Goal: Obtain resource: Obtain resource

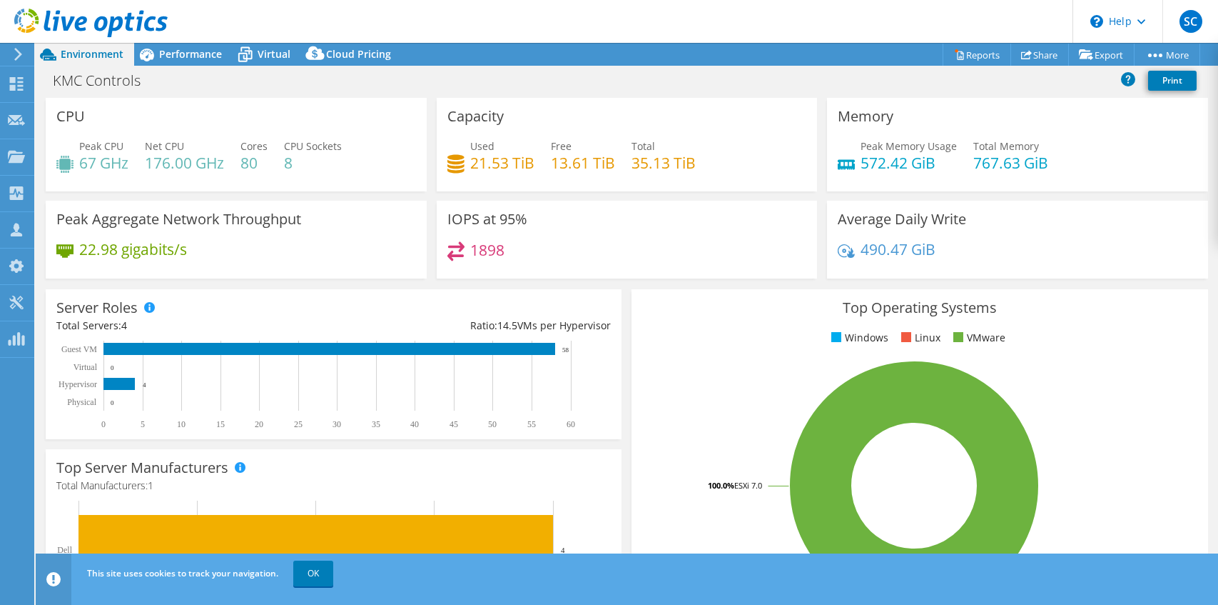
select select "USD"
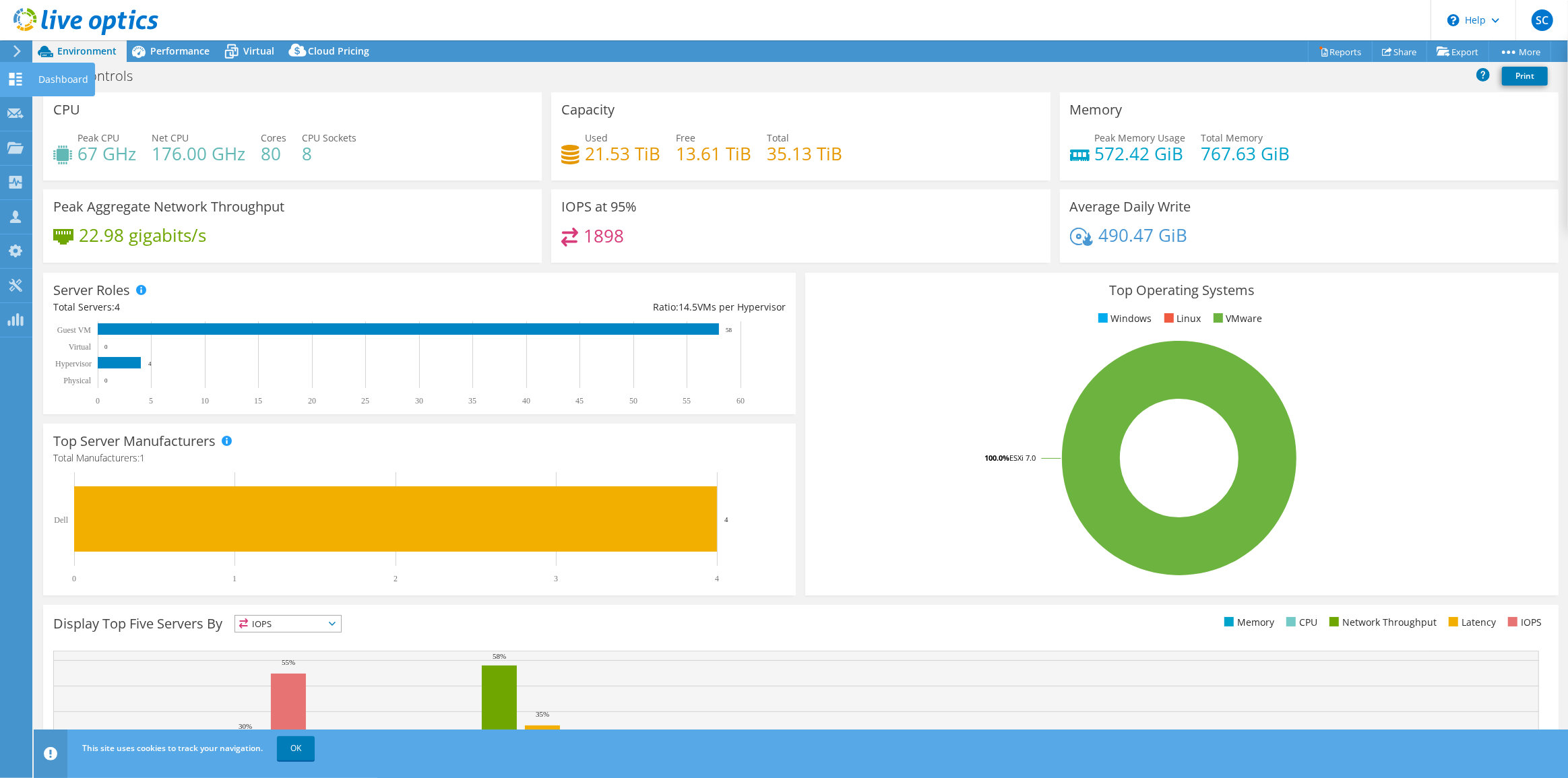
click at [12, 73] on icon at bounding box center [15, 79] width 16 height 13
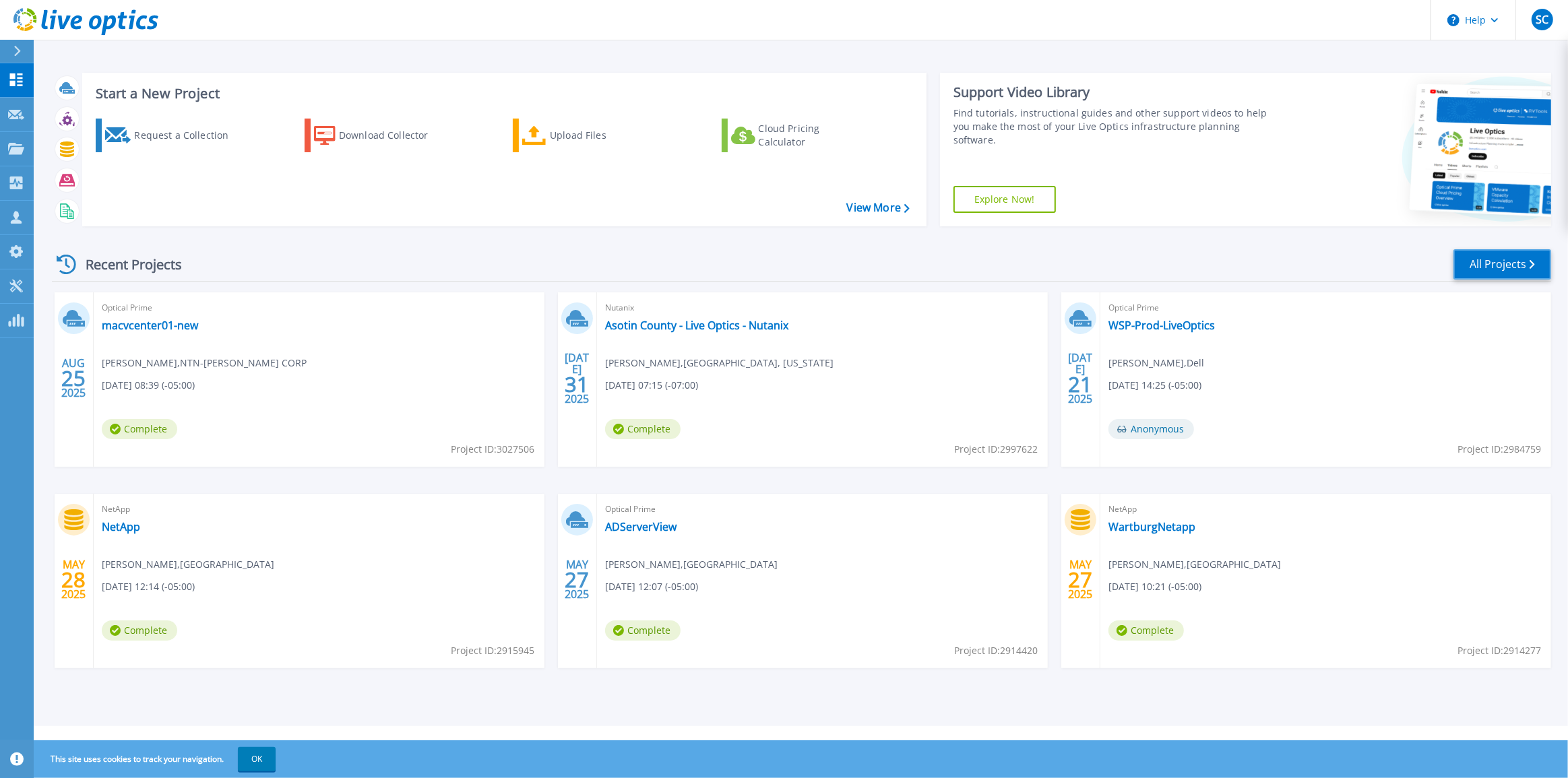
click at [1508, 267] on link "All Projects" at bounding box center [1502, 264] width 97 height 30
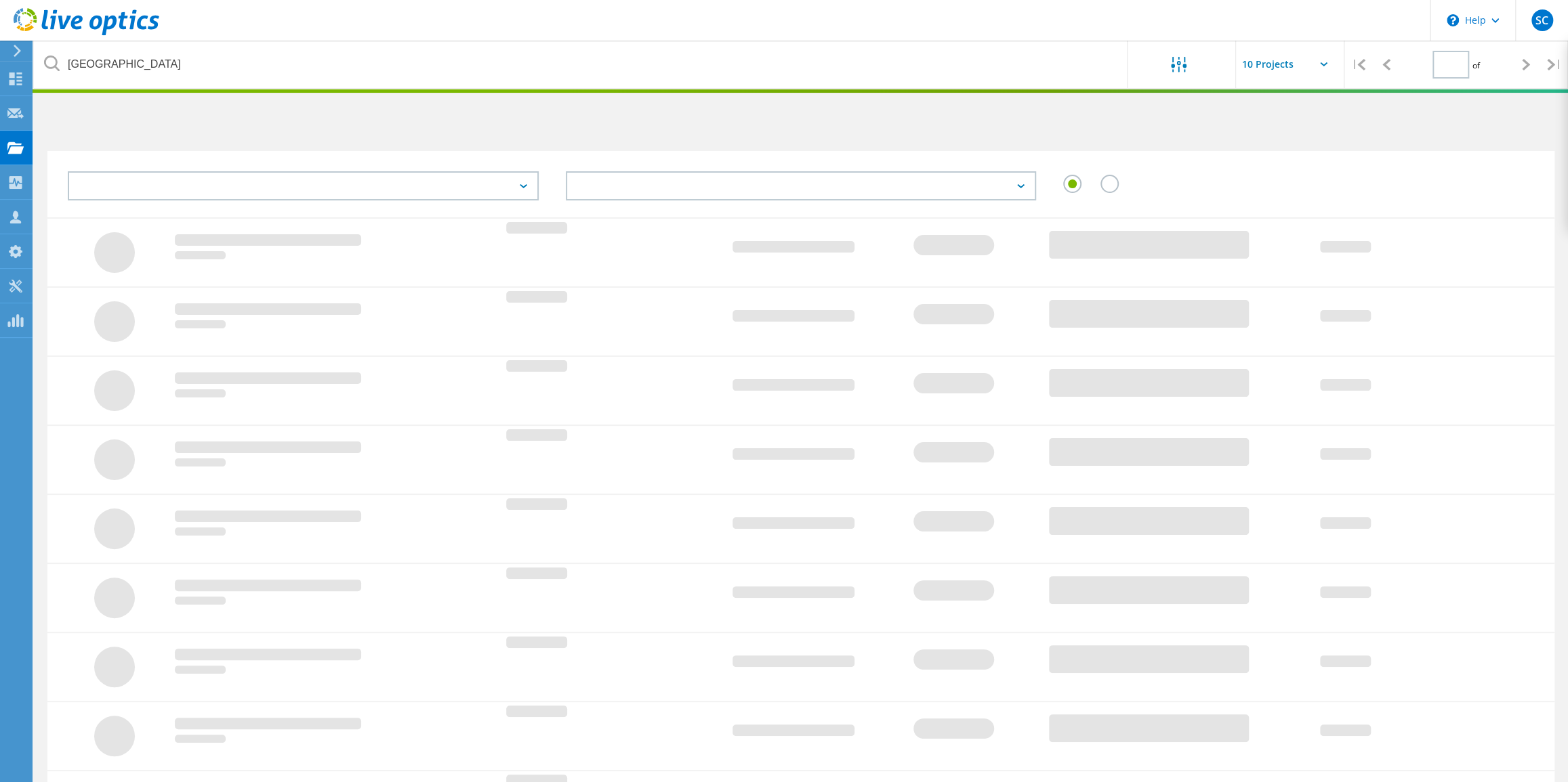
type input "1"
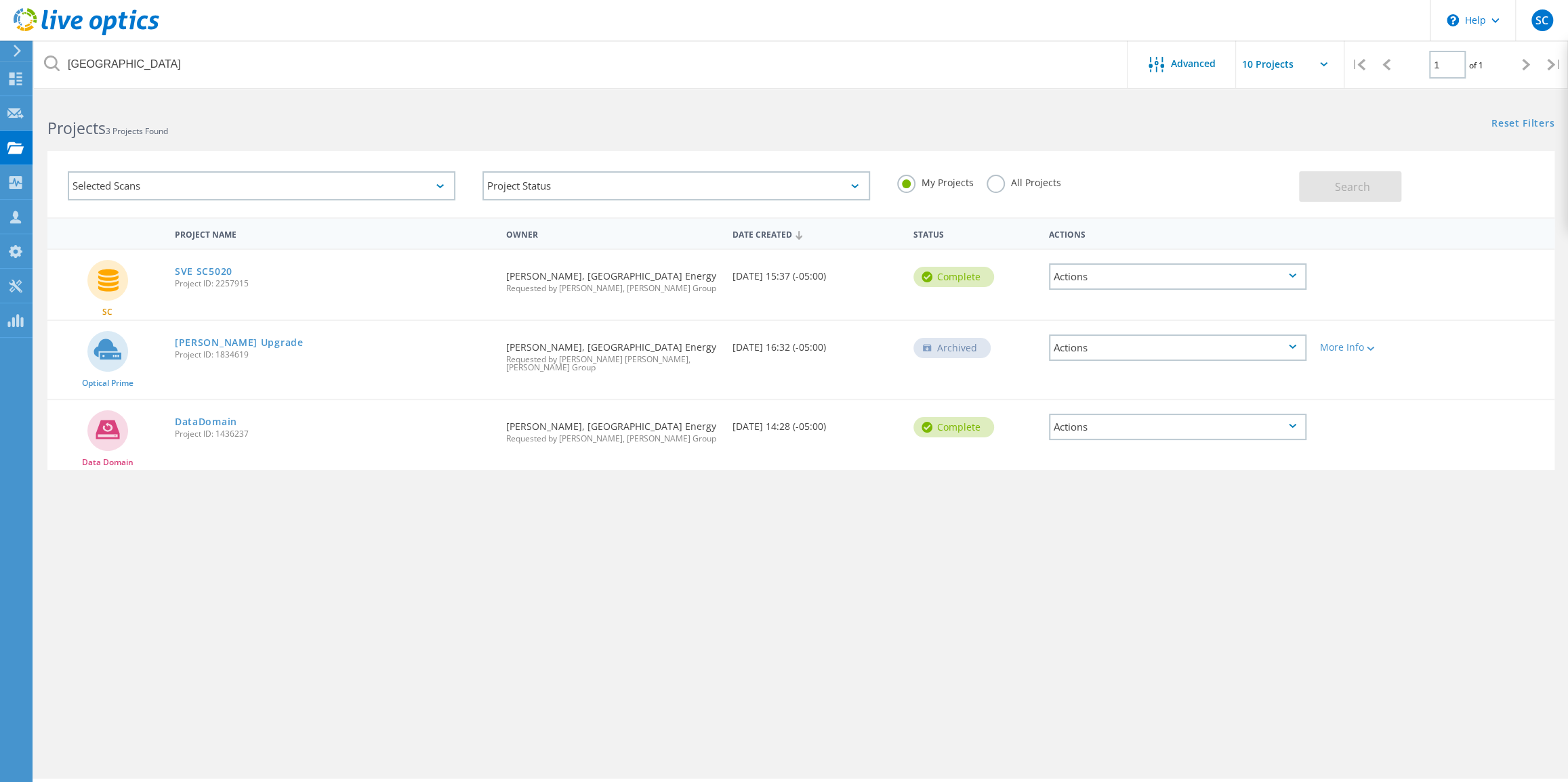
click at [999, 185] on label "All Projects" at bounding box center [1023, 181] width 74 height 13
click at [0, 0] on input "All Projects" at bounding box center [0, 0] width 0 height 0
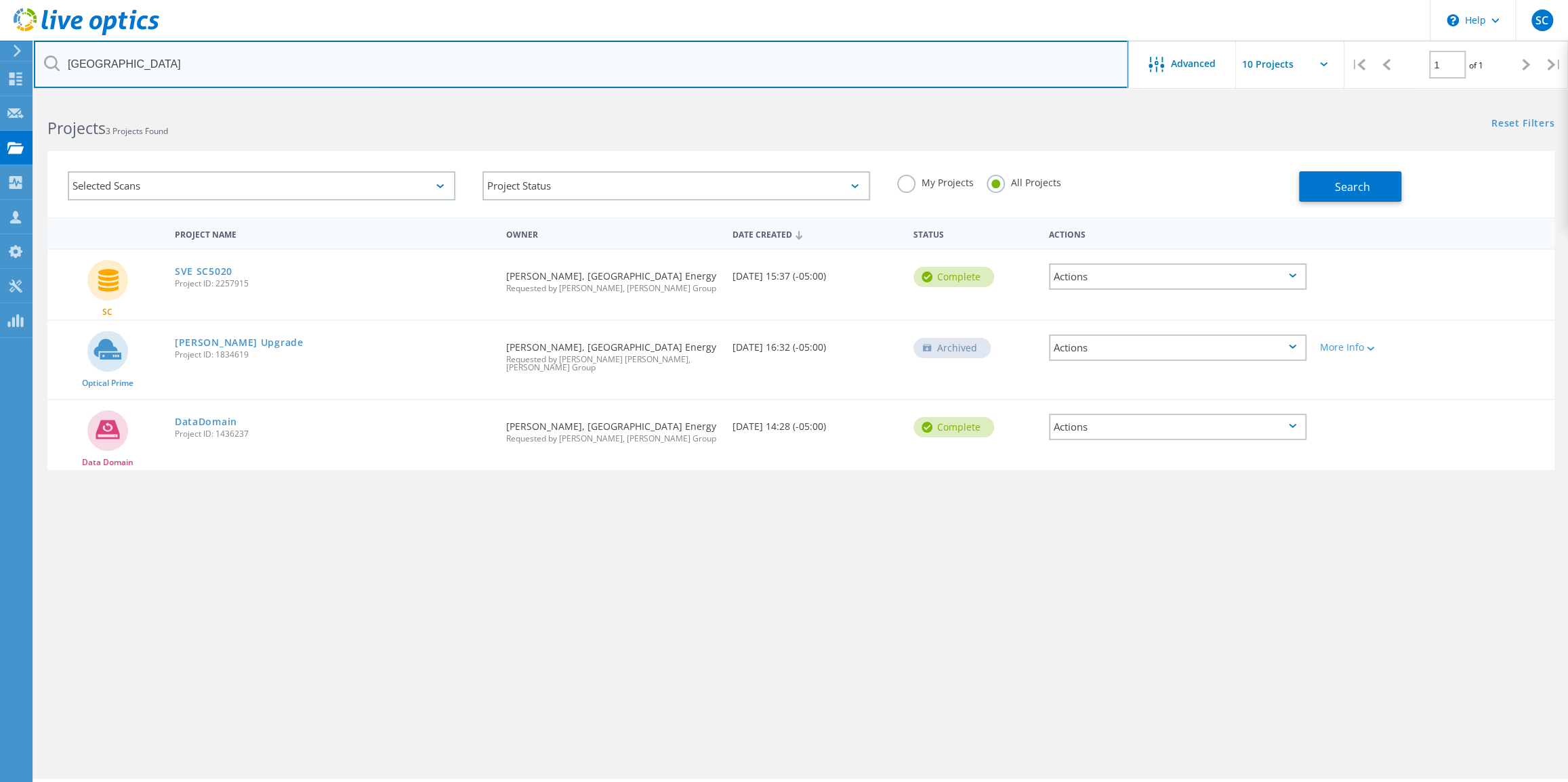
click at [422, 64] on input "sioux valley" at bounding box center [581, 65] width 1094 height 47
drag, startPoint x: 146, startPoint y: 58, endPoint x: 61, endPoint y: 61, distance: 85.1
click at [61, 61] on input "sioux valley" at bounding box center [581, 65] width 1094 height 47
type input "washoe"
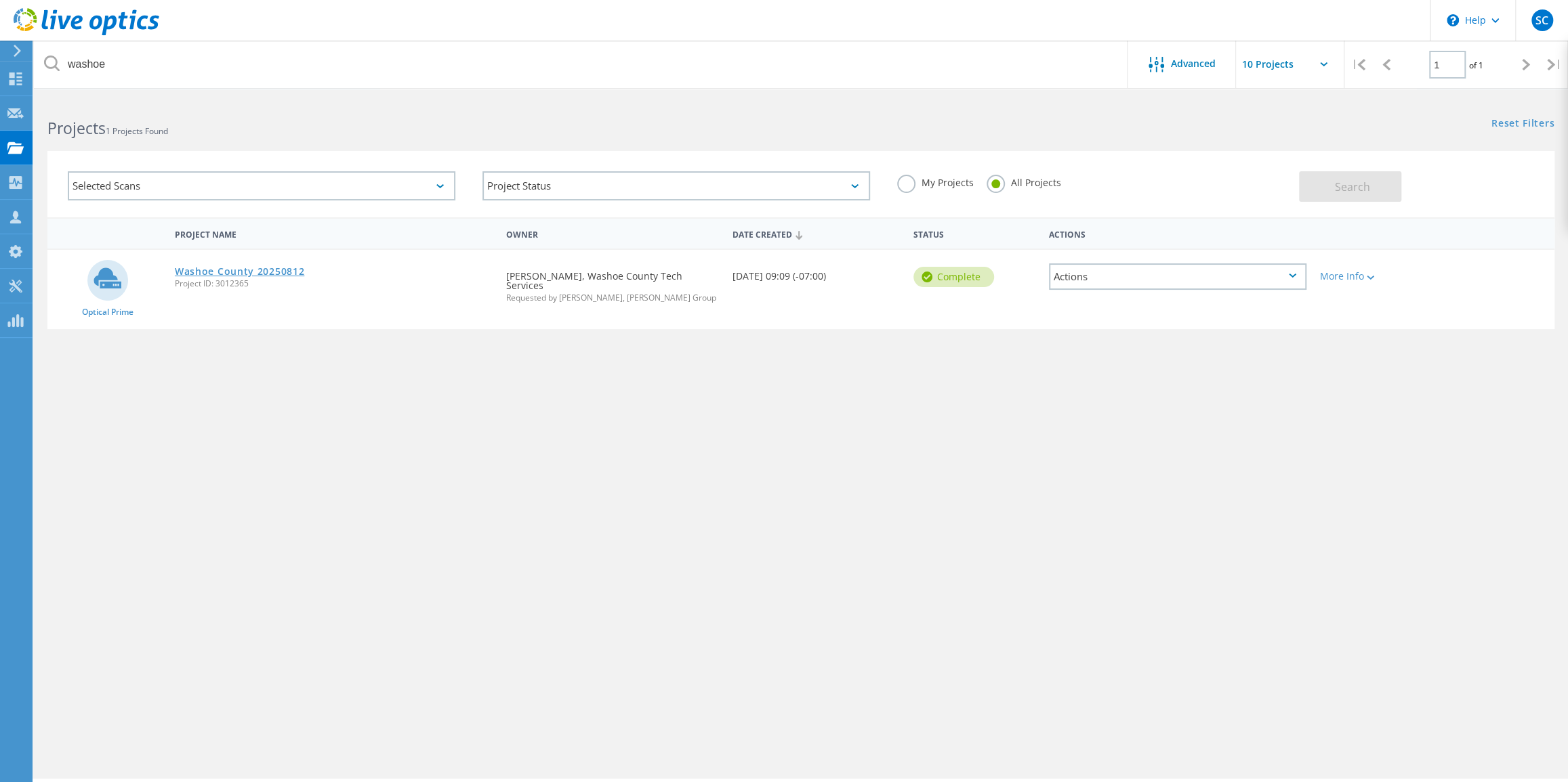
click at [292, 271] on link "Washoe County 20250812" at bounding box center [239, 271] width 129 height 9
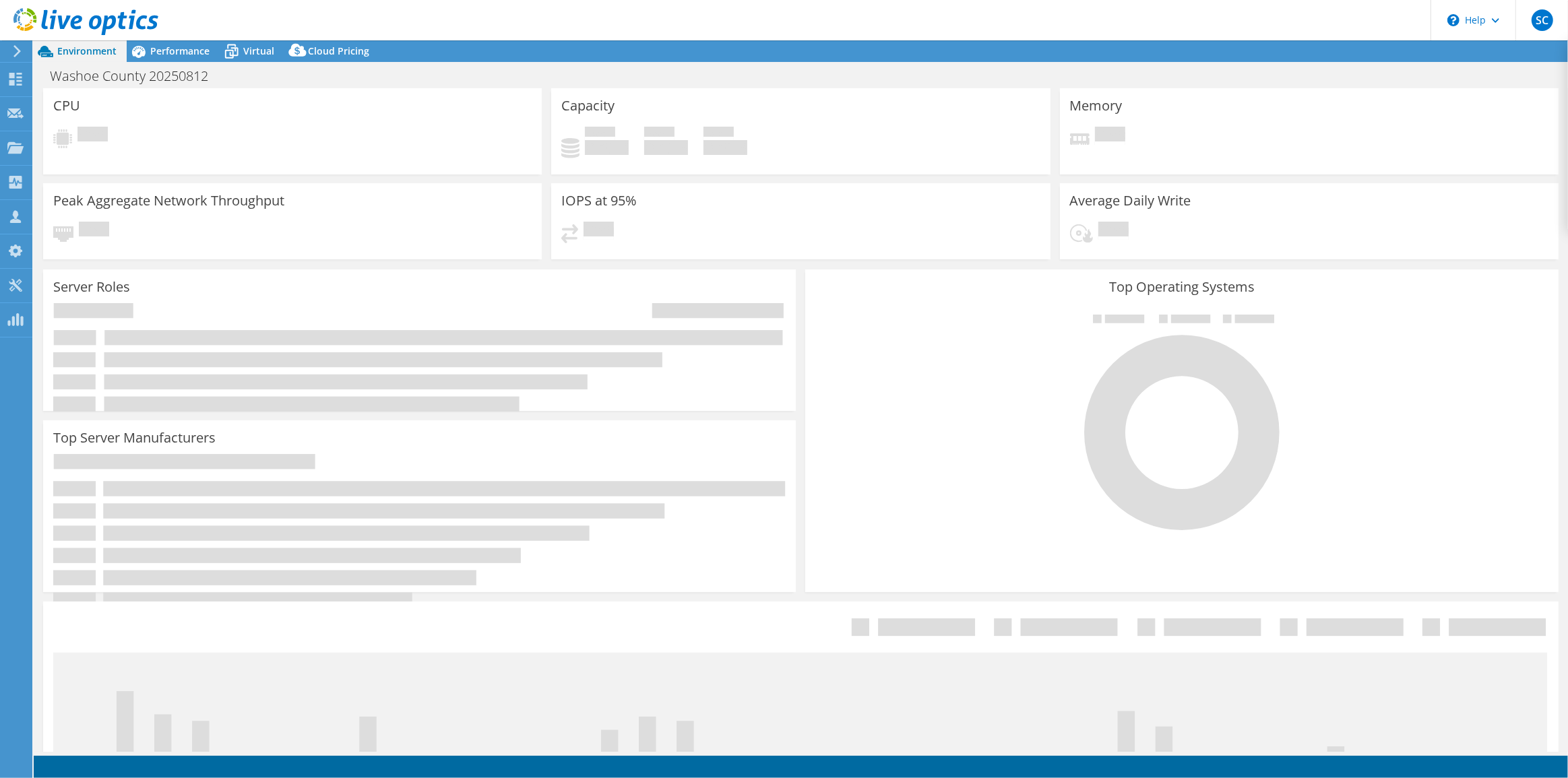
select select "USD"
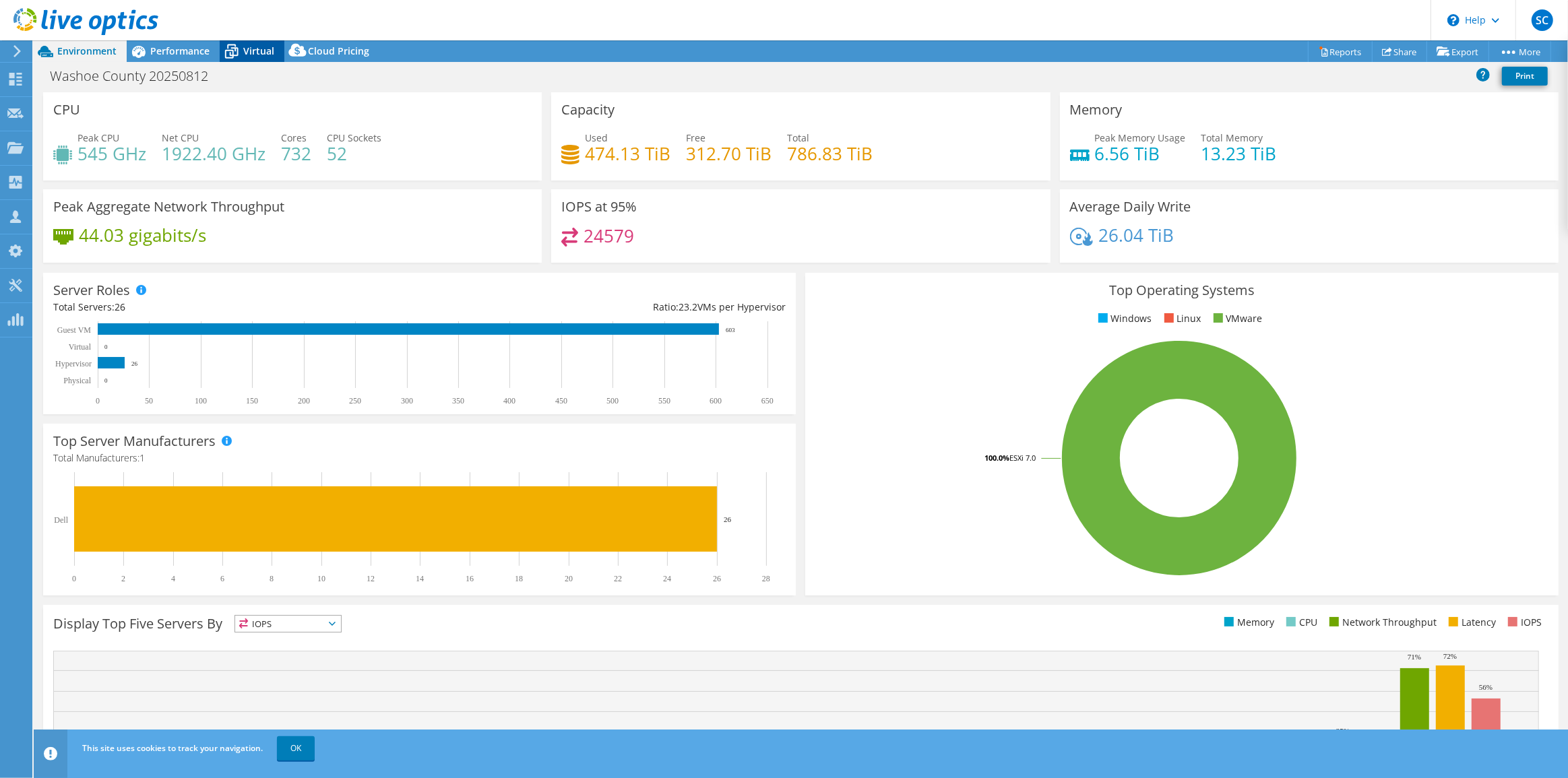
click at [256, 55] on span "Virtual" at bounding box center [259, 51] width 31 height 13
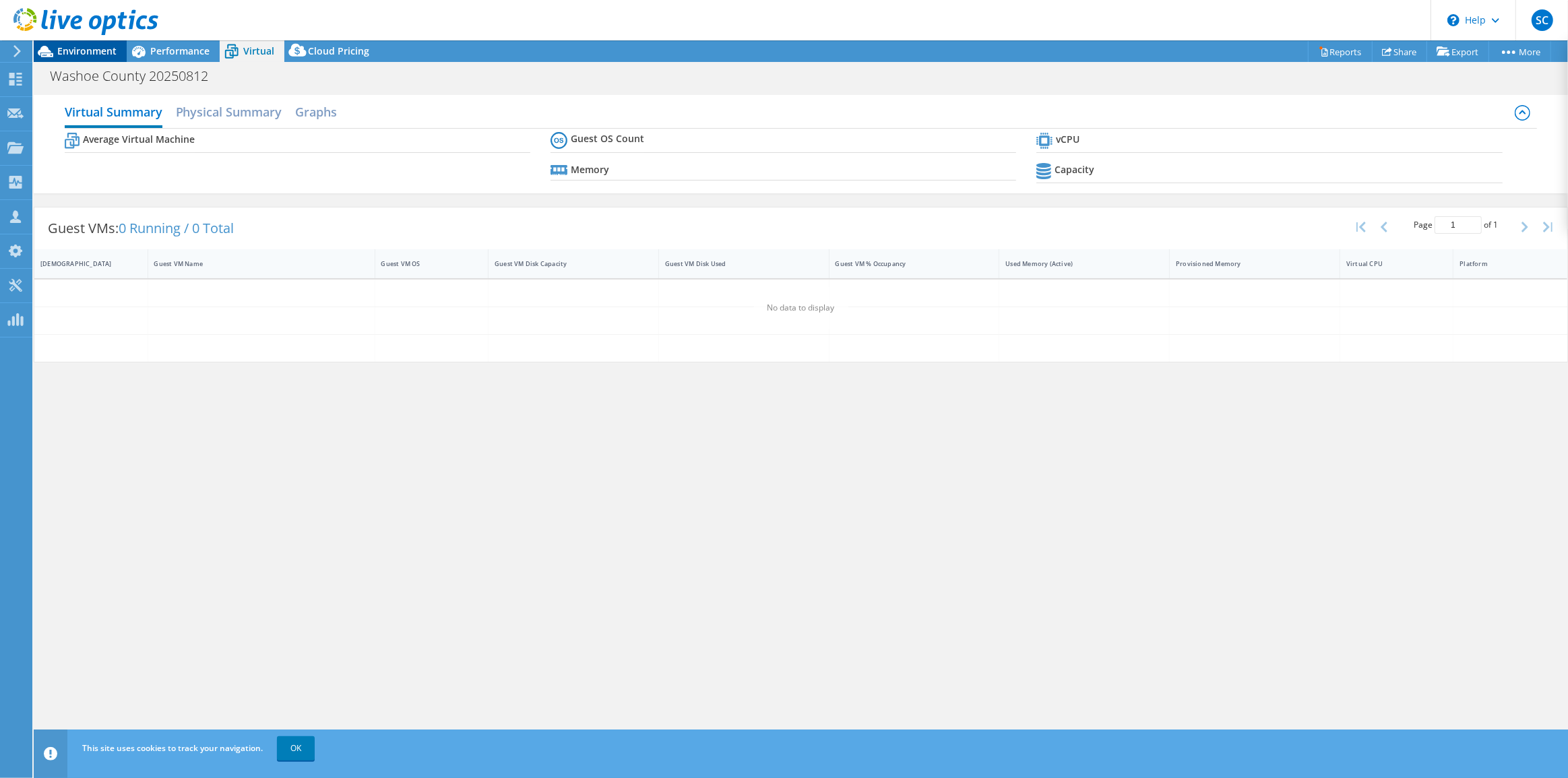
click at [97, 52] on span "Environment" at bounding box center [87, 51] width 59 height 13
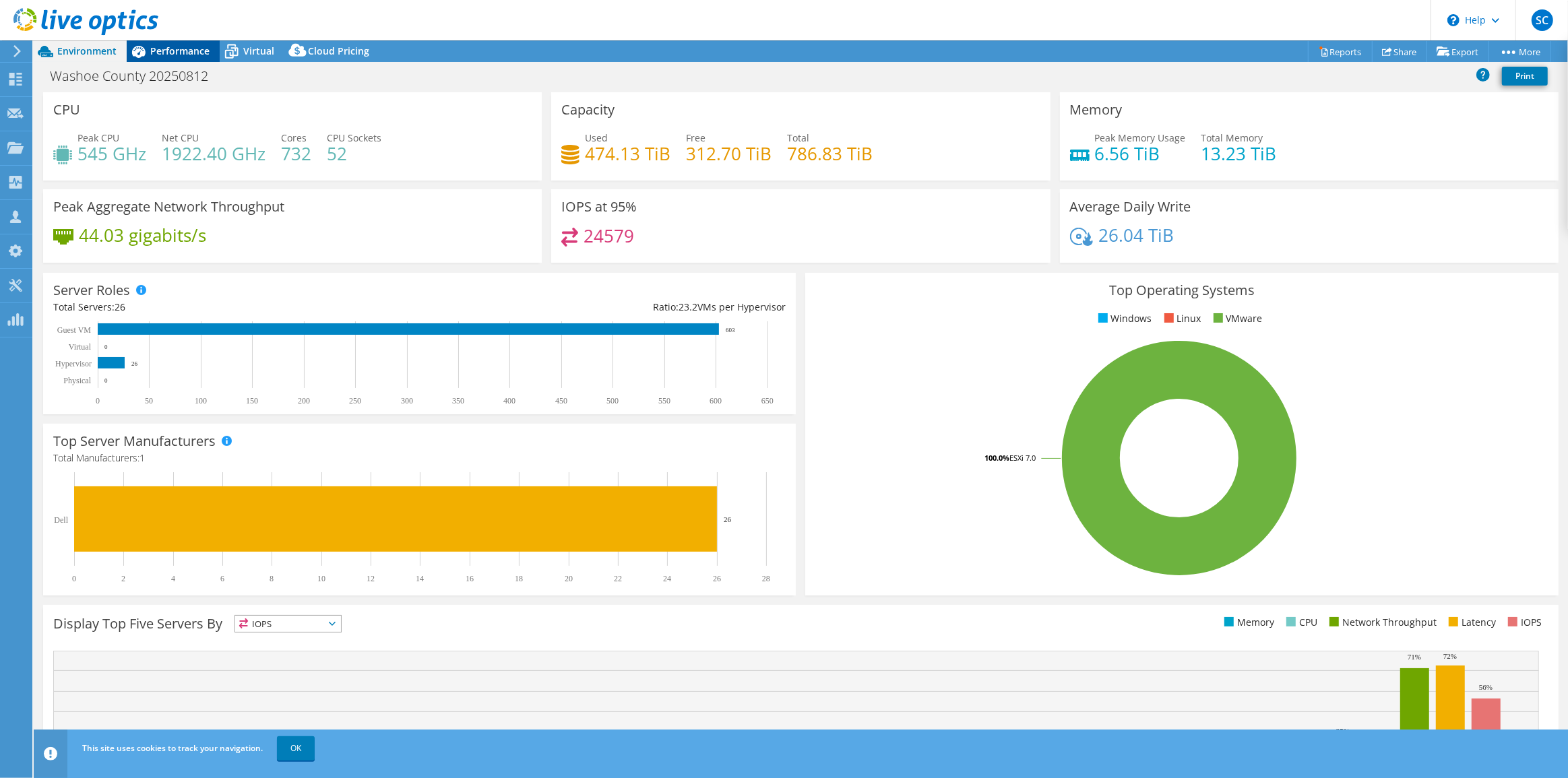
click at [173, 54] on span "Performance" at bounding box center [179, 51] width 59 height 13
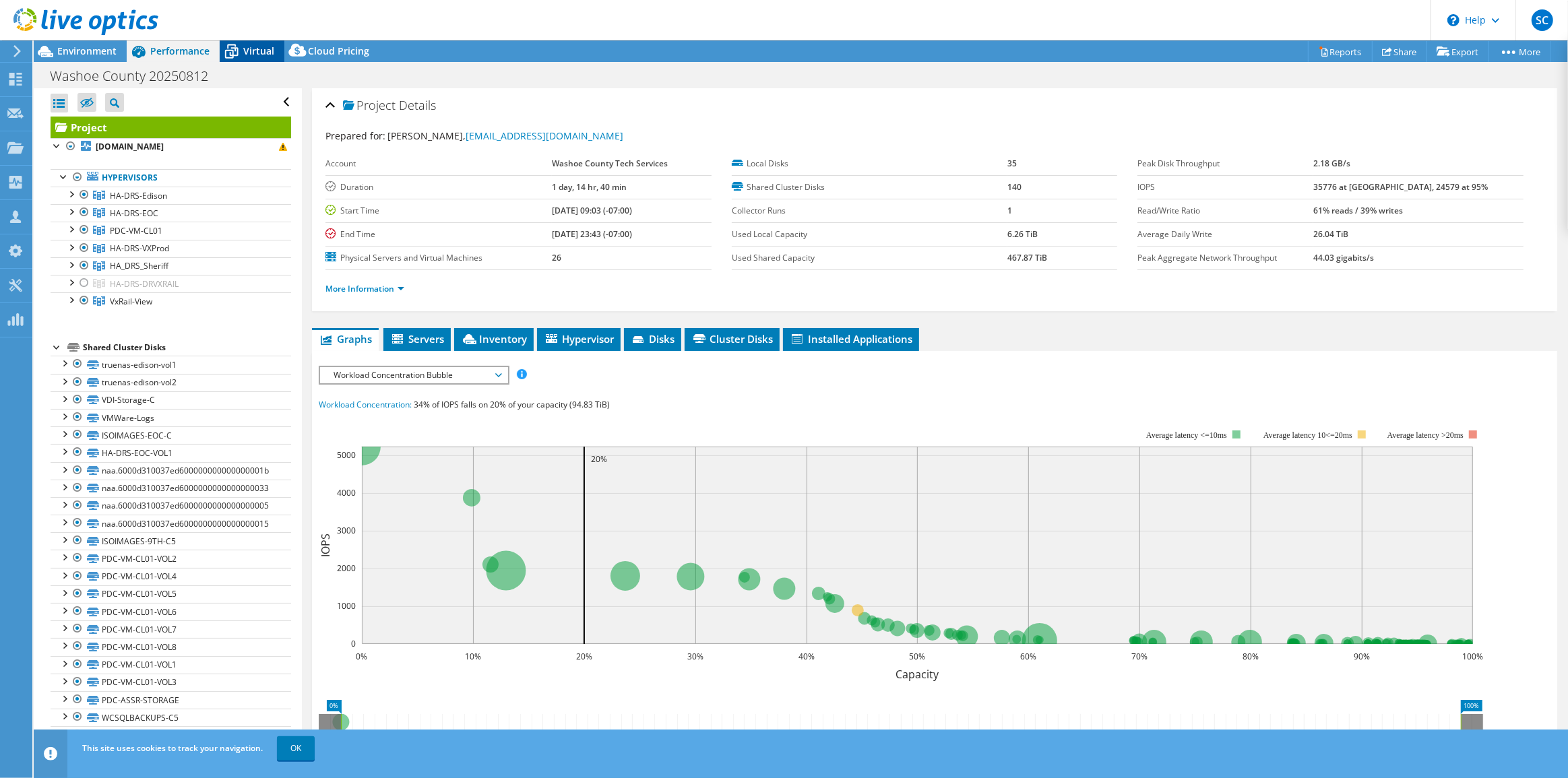
click at [245, 50] on span "Virtual" at bounding box center [259, 51] width 31 height 13
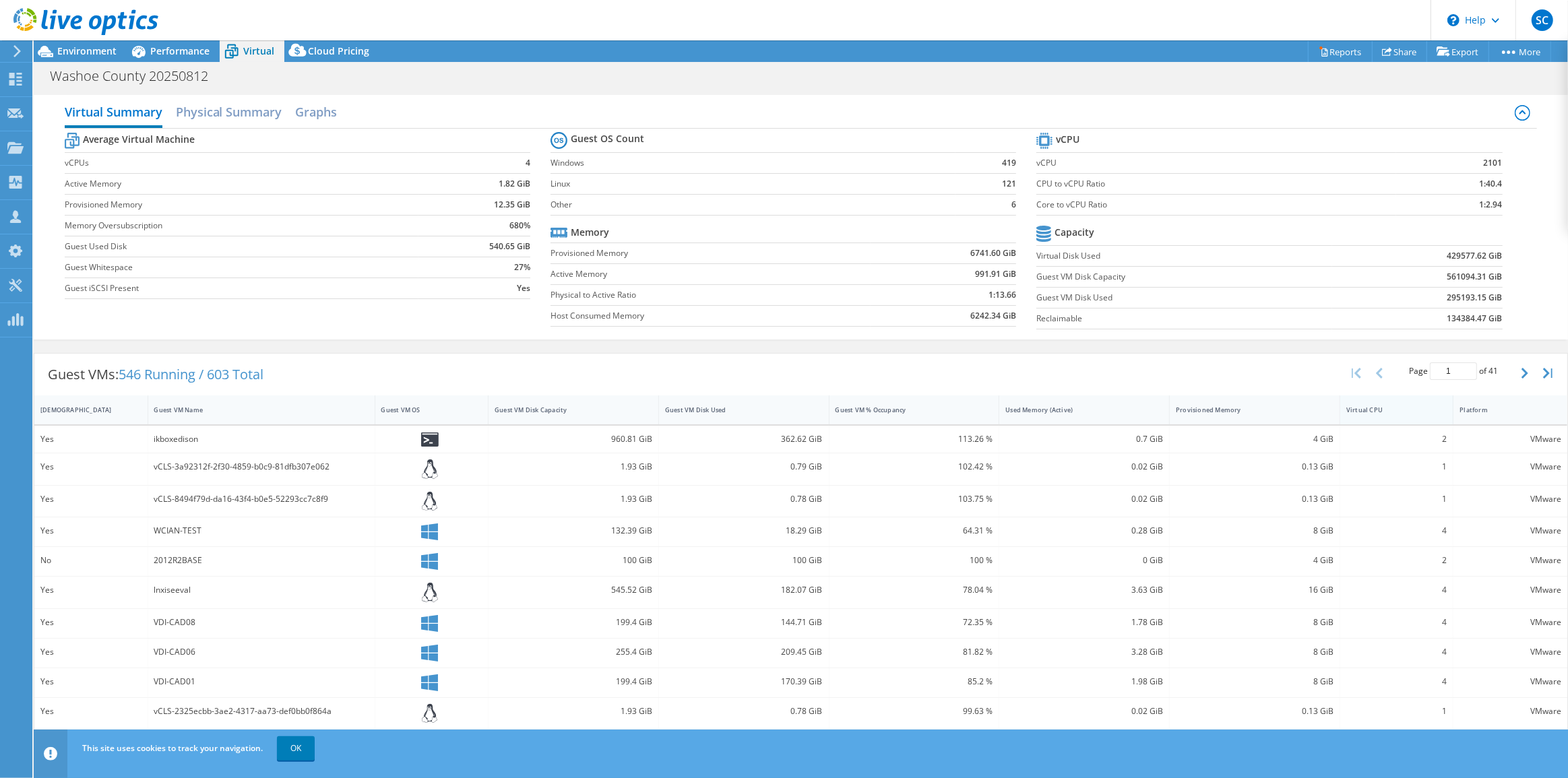
click at [1356, 414] on div "Virtual CPU" at bounding box center [1389, 410] width 97 height 21
click at [207, 129] on tr "Average Virtual Machine" at bounding box center [297, 141] width 465 height 24
click at [310, 111] on h2 "Graphs" at bounding box center [316, 112] width 42 height 29
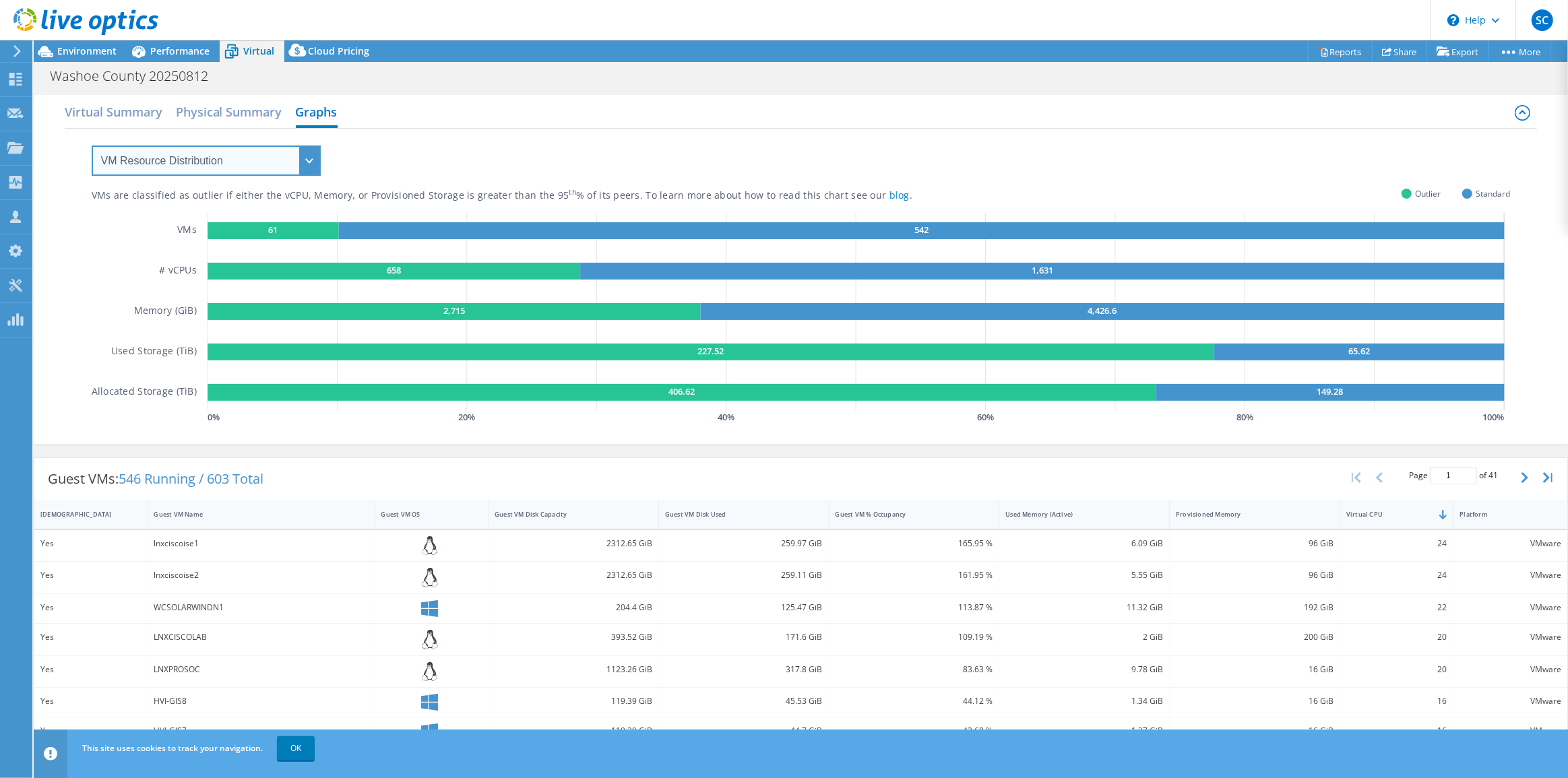
click at [214, 159] on select "VM Resource Distribution Provisioning Contrast Over Provisioning" at bounding box center [206, 161] width 229 height 30
click at [92, 145] on select "VM Resource Distribution Provisioning Contrast Over Provisioning" at bounding box center [206, 161] width 229 height 30
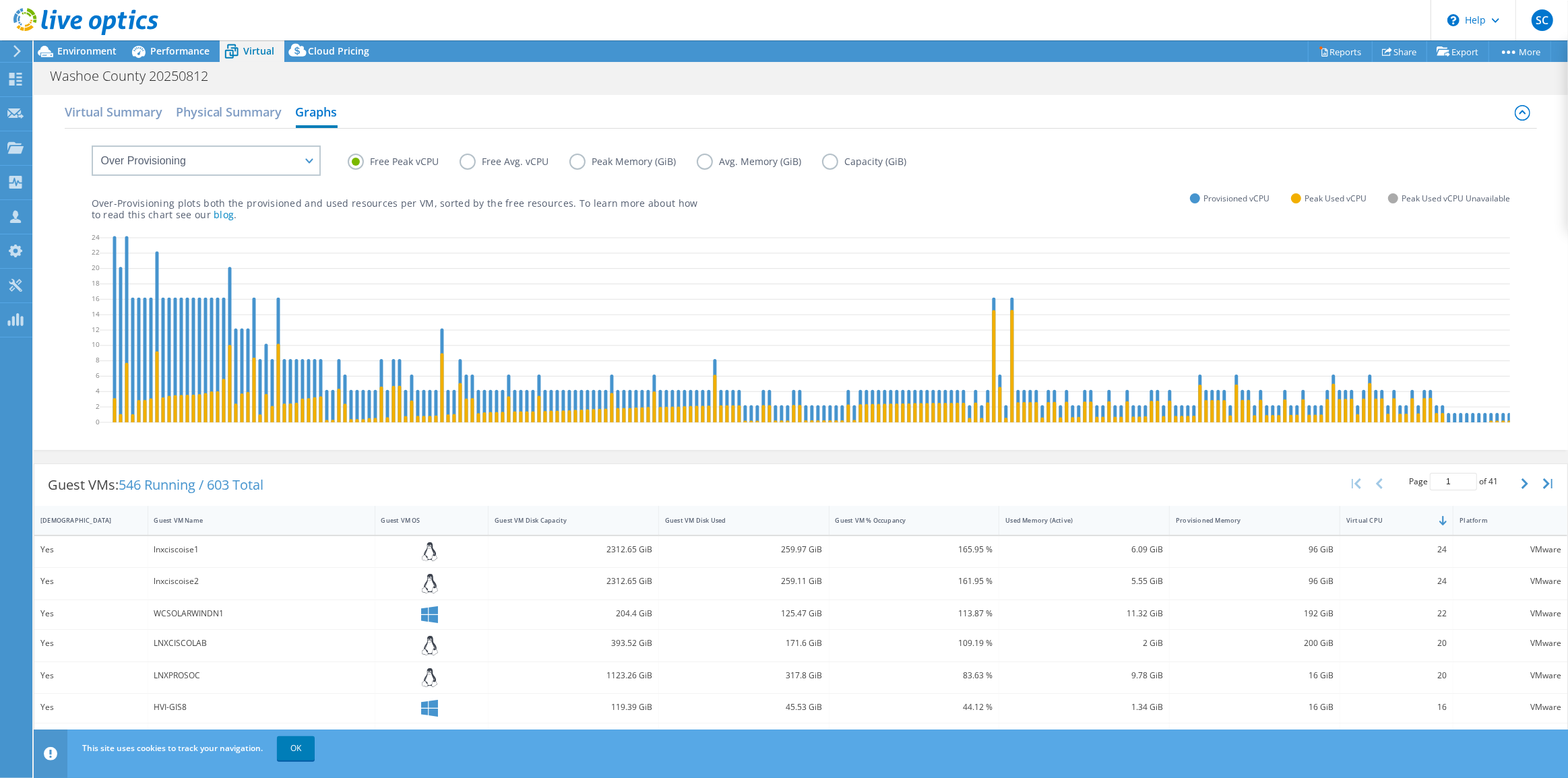
drag, startPoint x: 330, startPoint y: 321, endPoint x: 303, endPoint y: 307, distance: 30.4
click at [1340, 55] on link "Reports" at bounding box center [1340, 52] width 65 height 21
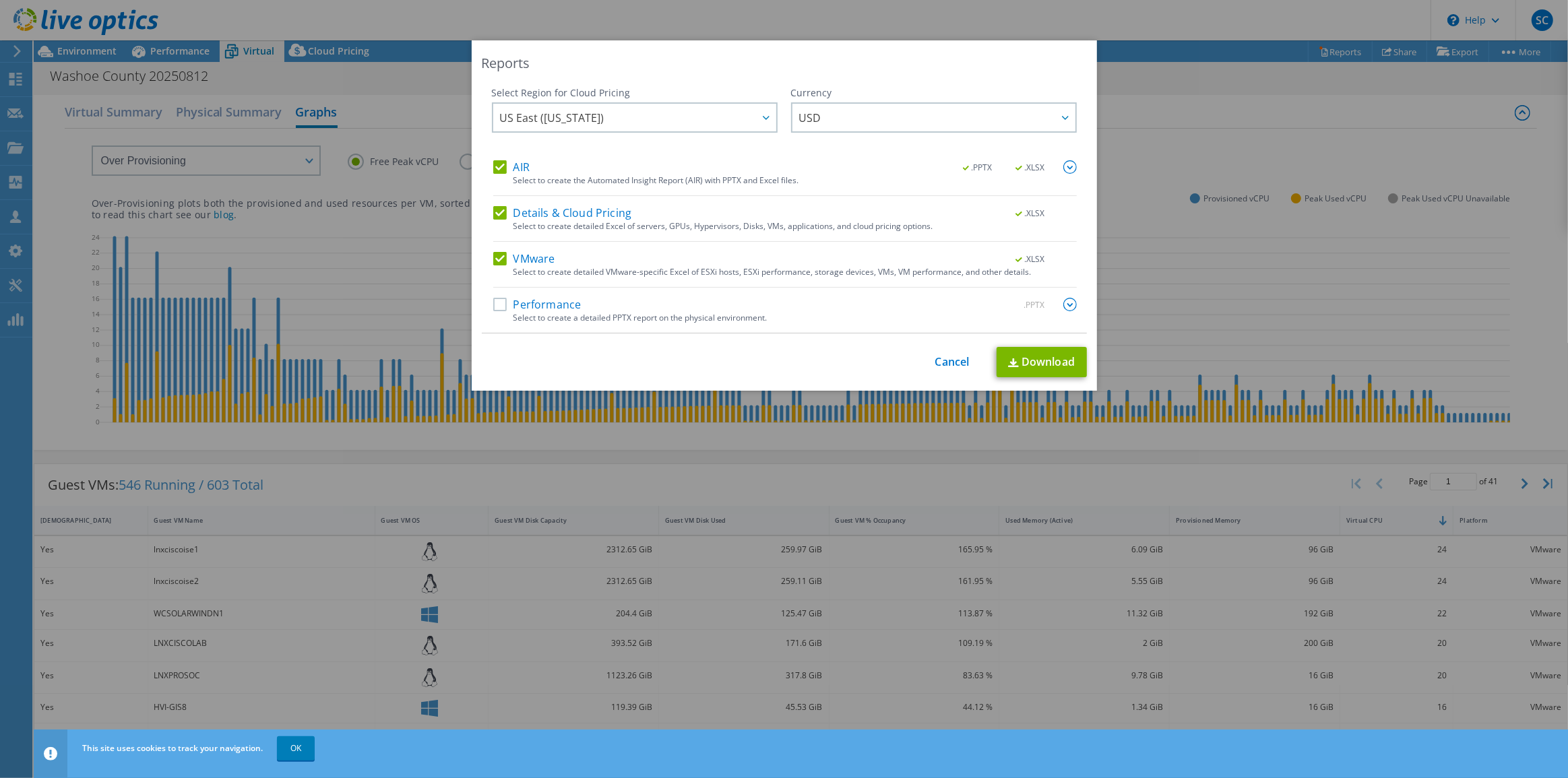
click at [1068, 306] on img at bounding box center [1070, 304] width 13 height 13
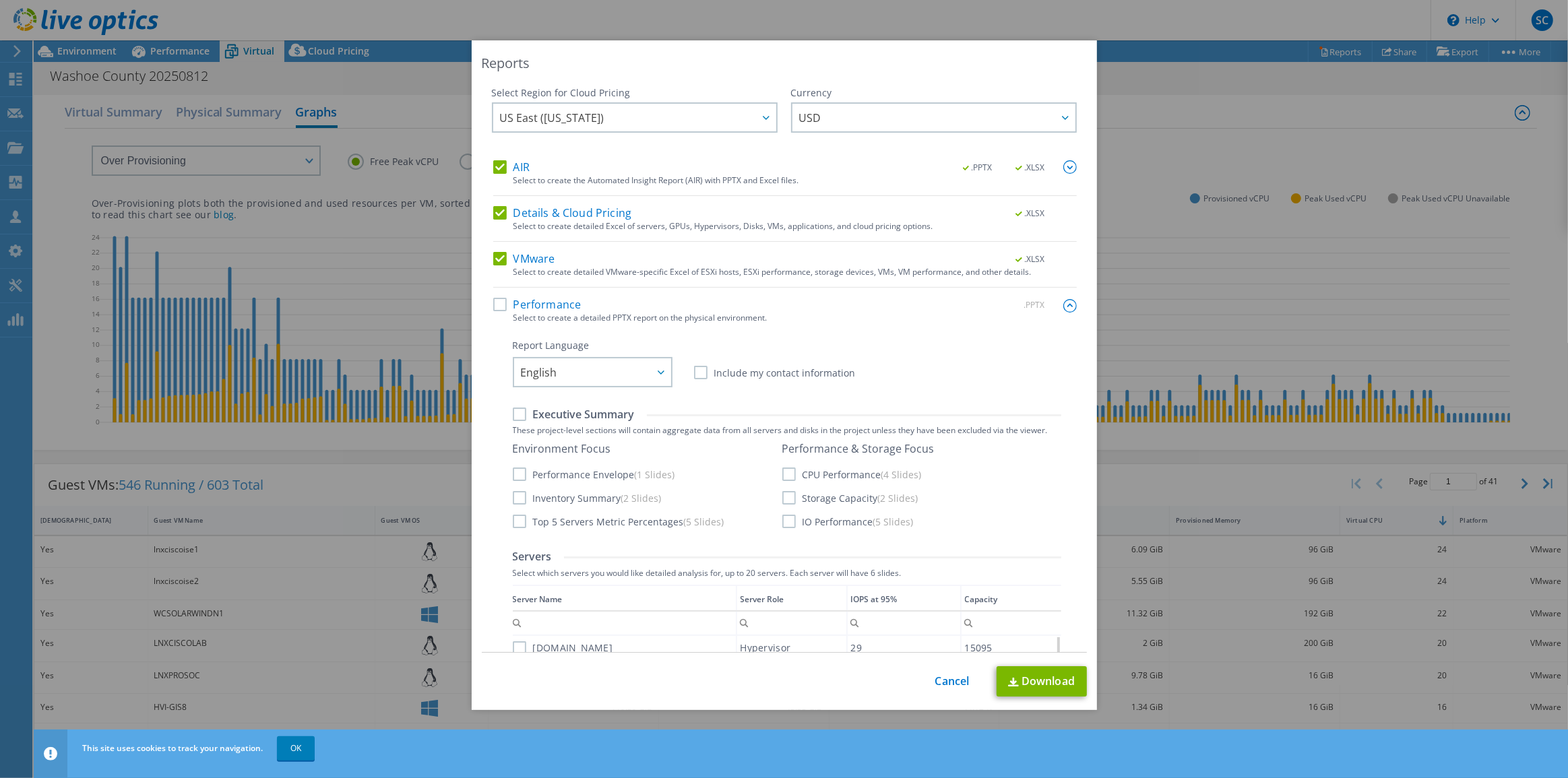
click at [1063, 171] on img at bounding box center [1070, 167] width 13 height 13
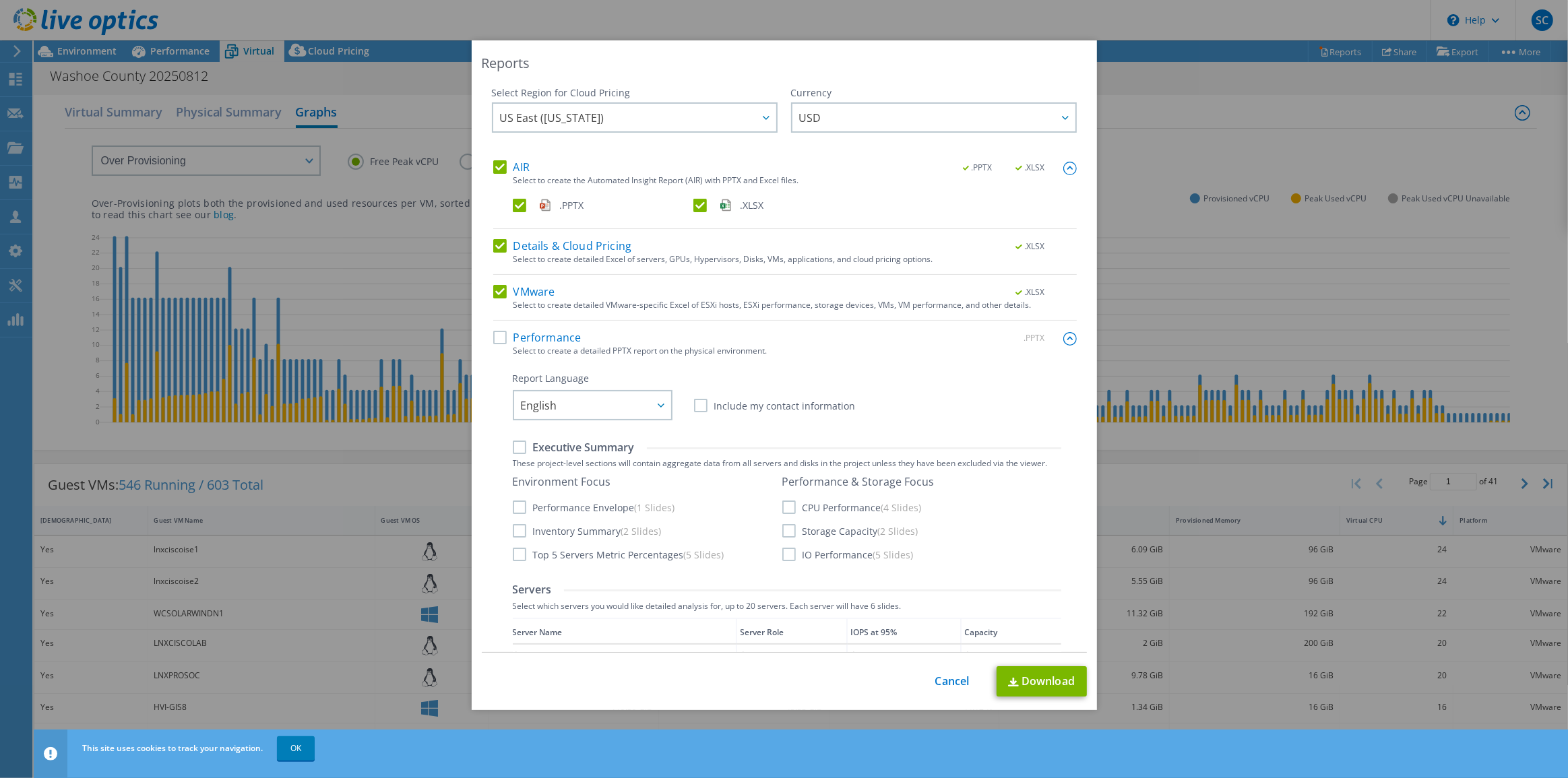
click at [1063, 171] on img at bounding box center [1070, 168] width 13 height 13
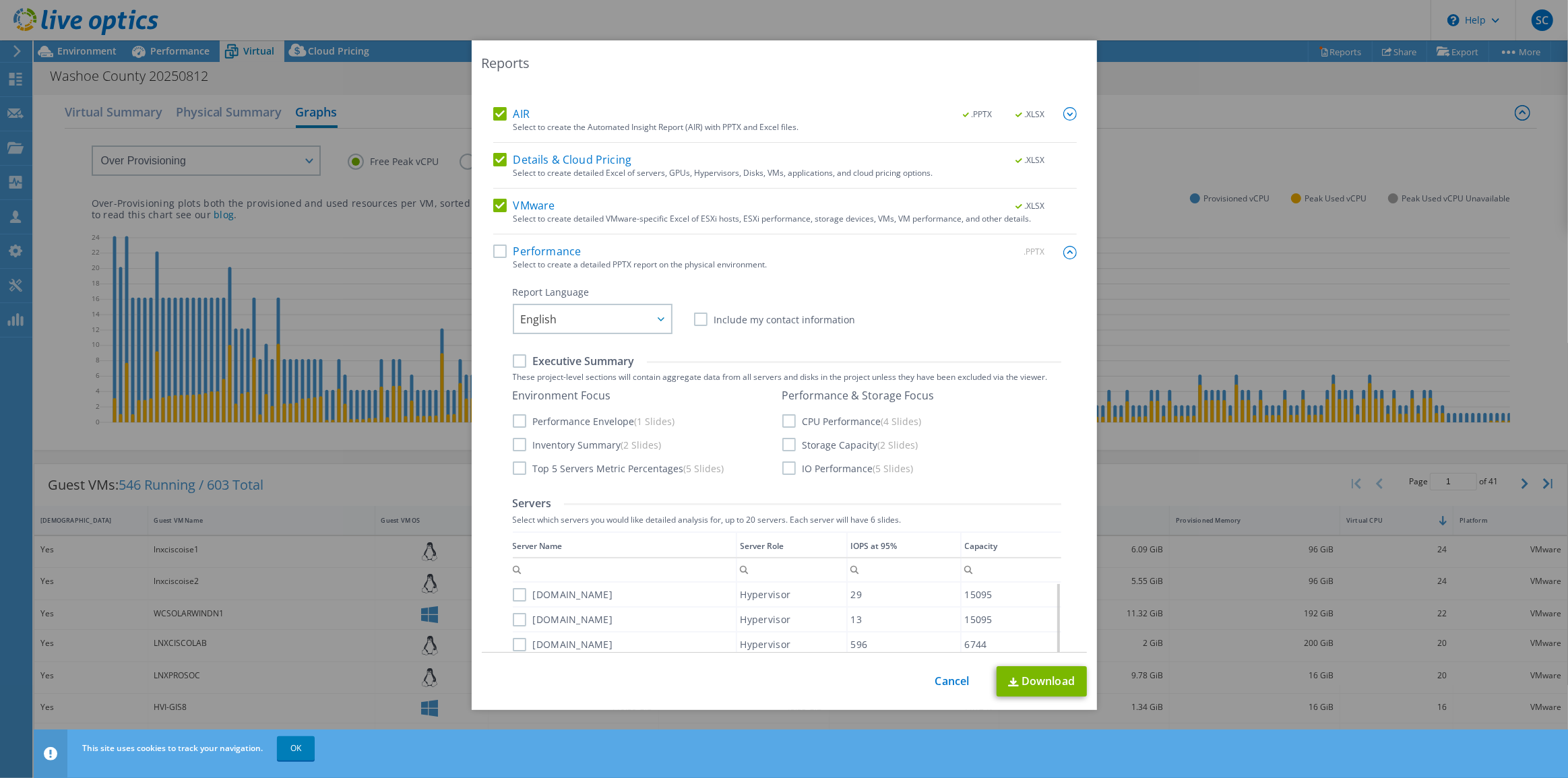
scroll to position [122, 0]
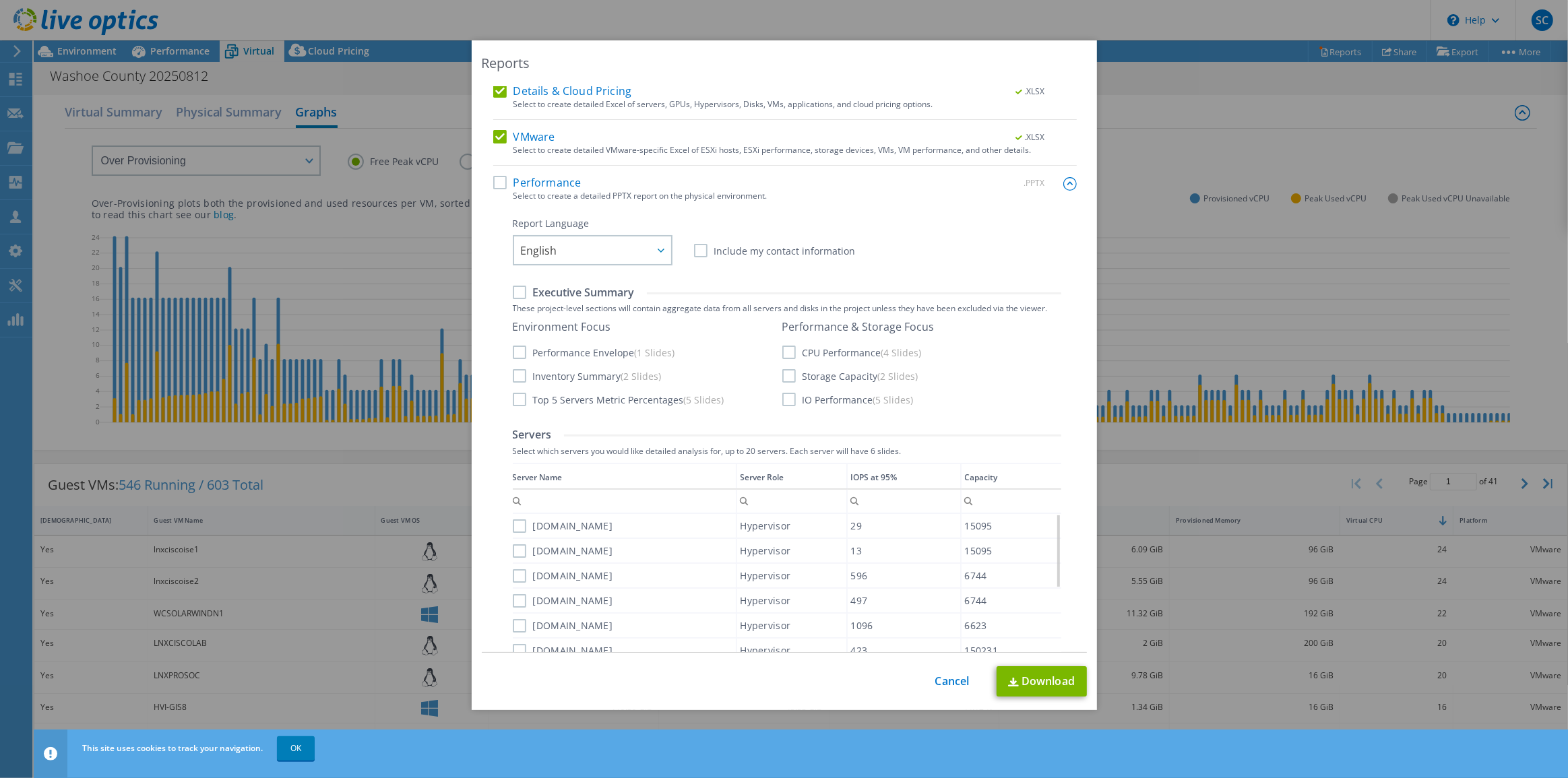
click at [1063, 184] on img at bounding box center [1070, 184] width 13 height 13
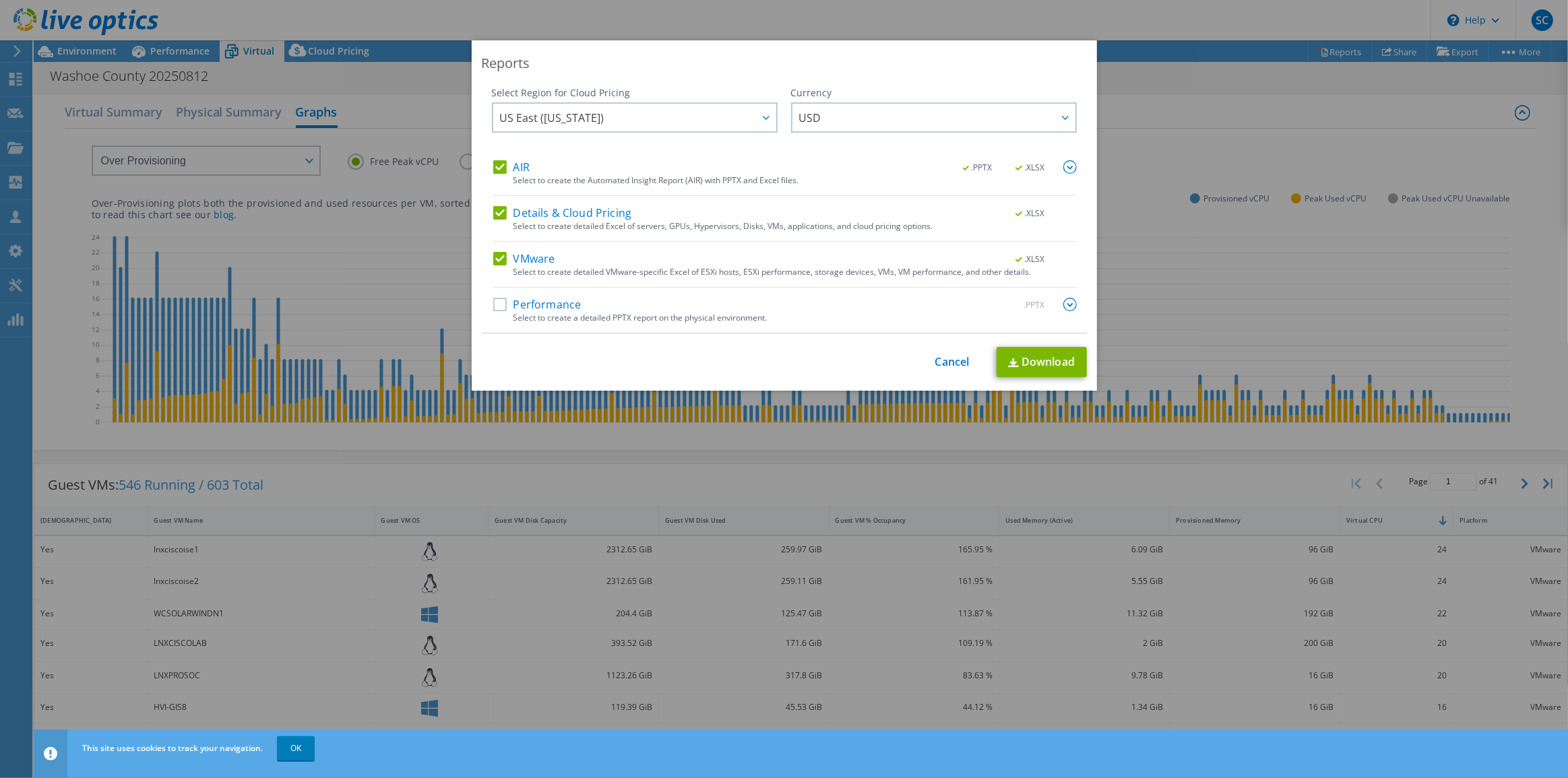
scroll to position [0, 0]
click at [1183, 121] on div "Reports Select Region for Cloud Pricing Asia Pacific ([GEOGRAPHIC_DATA]) [GEOGR…" at bounding box center [784, 389] width 1568 height 698
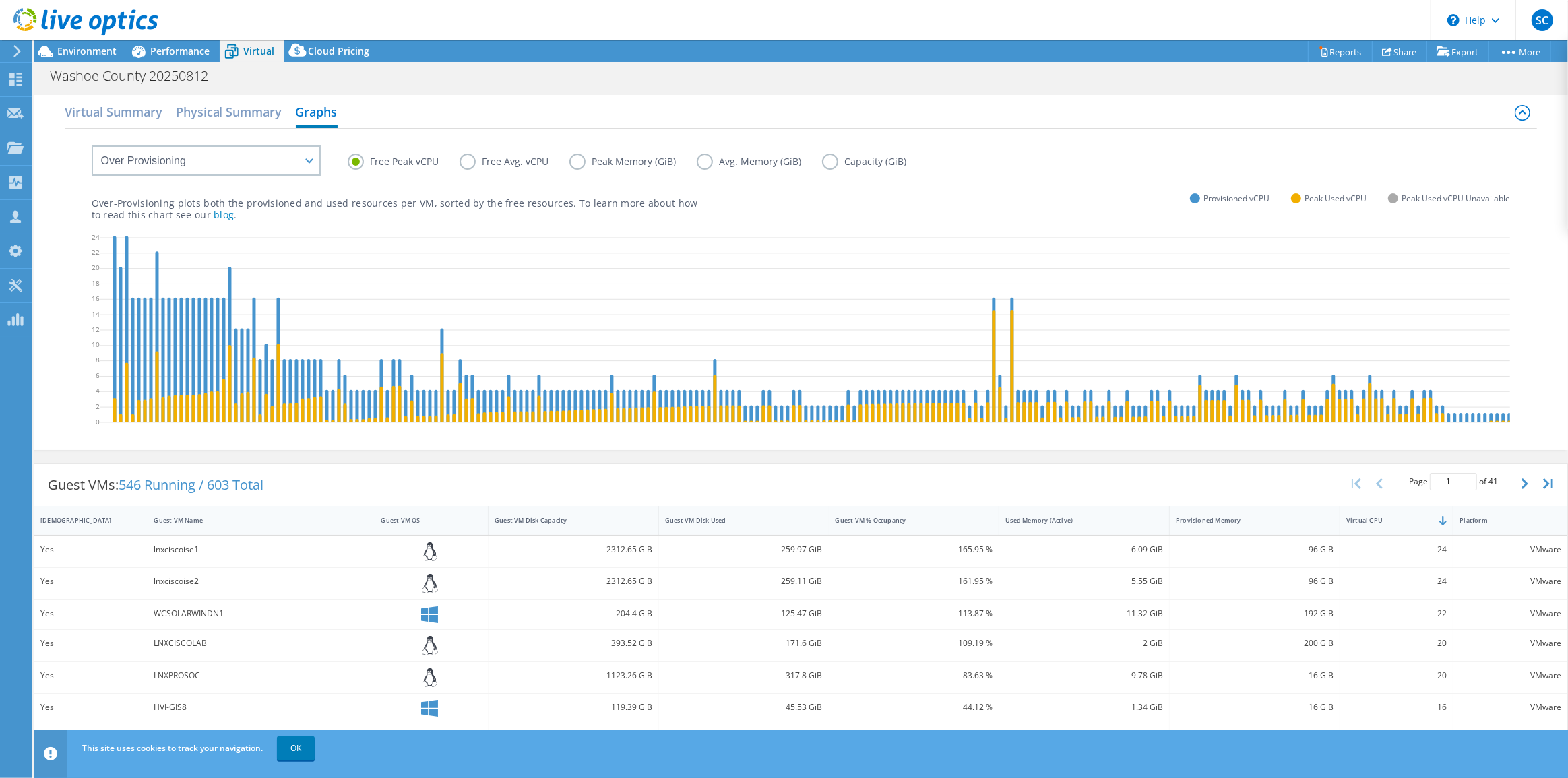
click at [463, 163] on label "Free Avg. vCPU" at bounding box center [514, 161] width 110 height 16
click at [0, 0] on input "Free Avg. vCPU" at bounding box center [0, 0] width 0 height 0
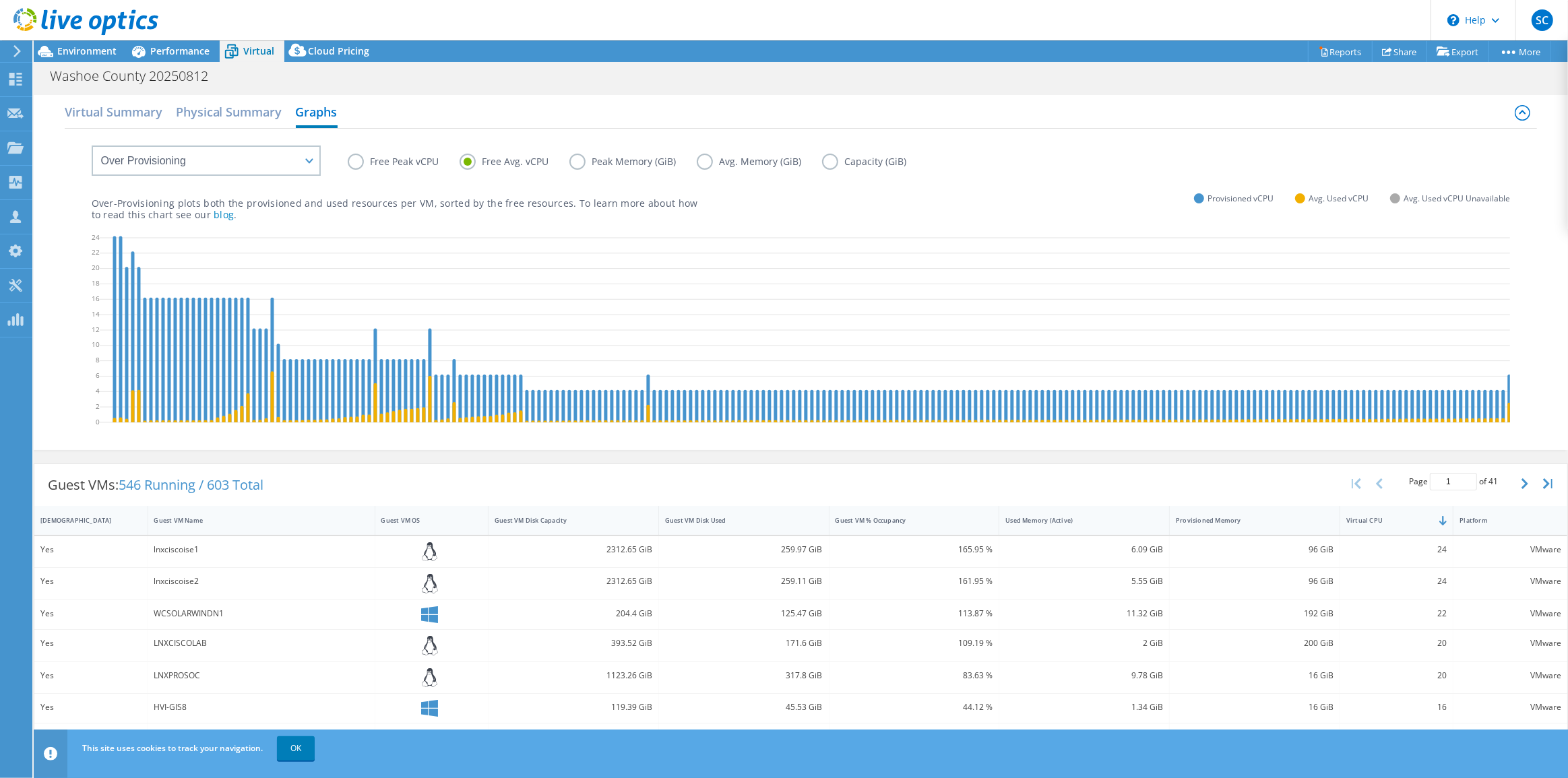
click at [357, 162] on label "Free Peak vCPU" at bounding box center [403, 161] width 111 height 16
click at [0, 0] on input "Free Peak vCPU" at bounding box center [0, 0] width 0 height 0
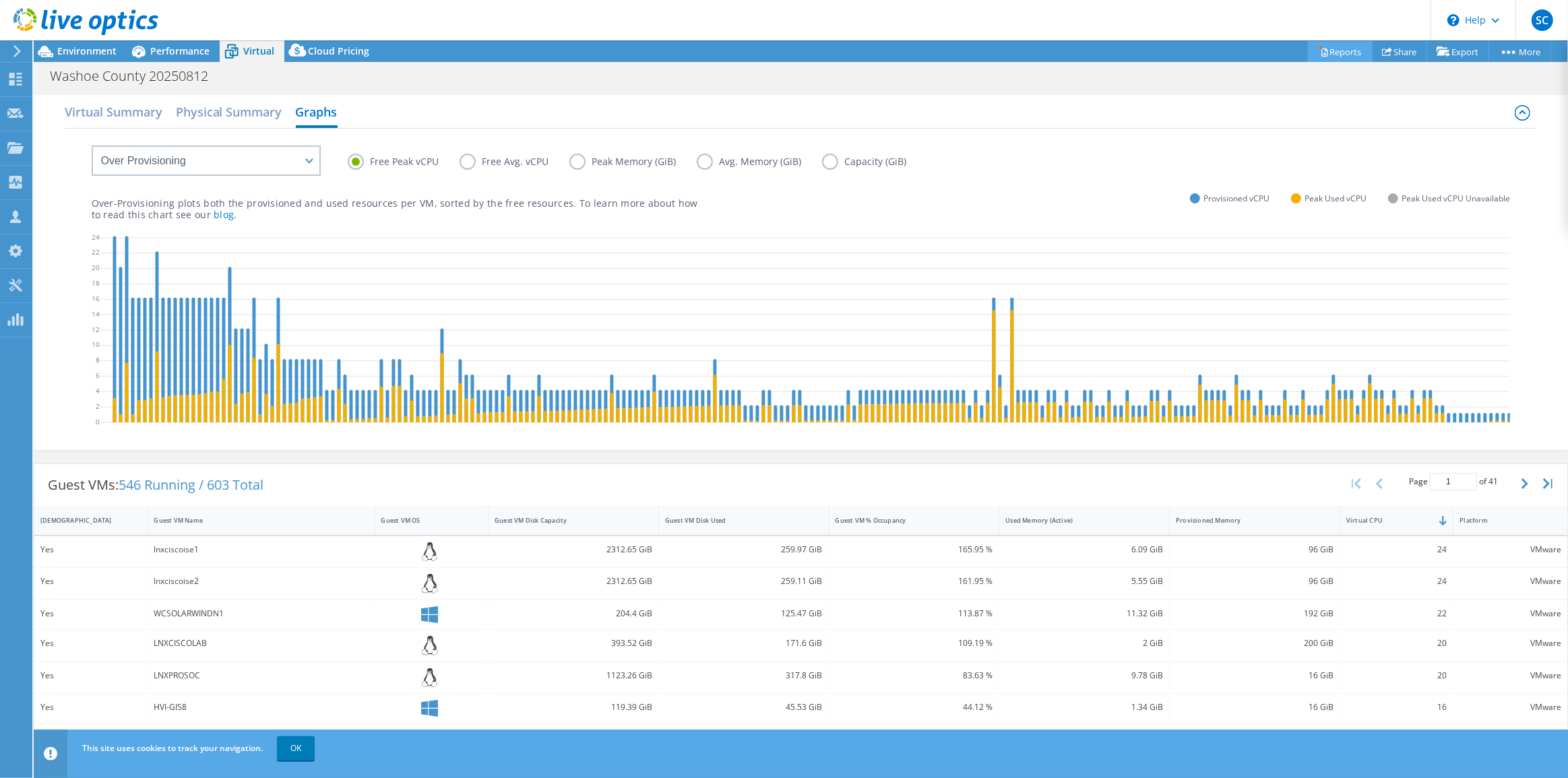
click at [1334, 53] on link "Reports" at bounding box center [1340, 52] width 65 height 21
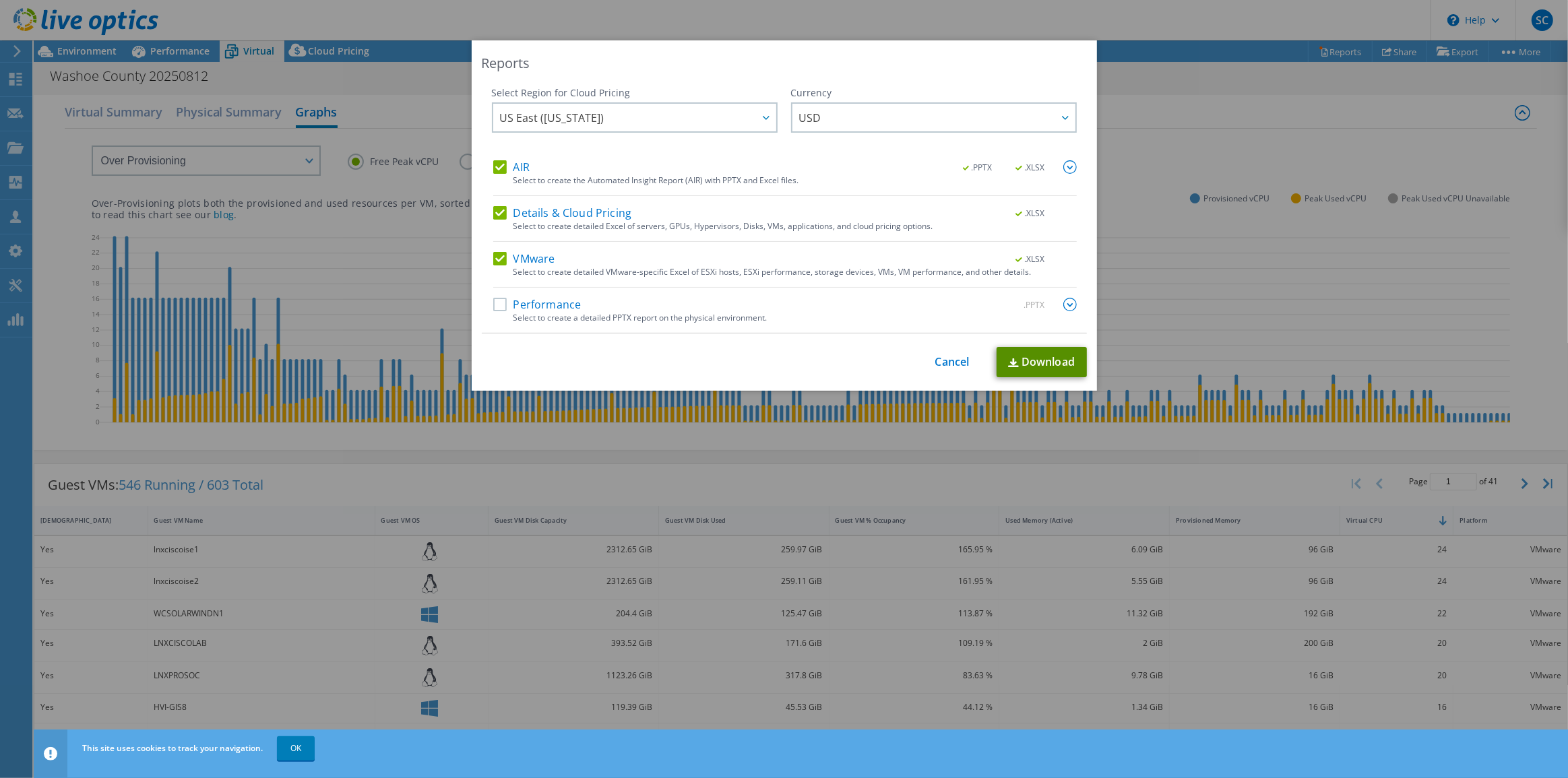
click at [1065, 361] on link "Download" at bounding box center [1042, 363] width 91 height 30
drag, startPoint x: 945, startPoint y: 364, endPoint x: 936, endPoint y: 362, distance: 9.2
click at [946, 364] on link "Cancel" at bounding box center [953, 363] width 34 height 13
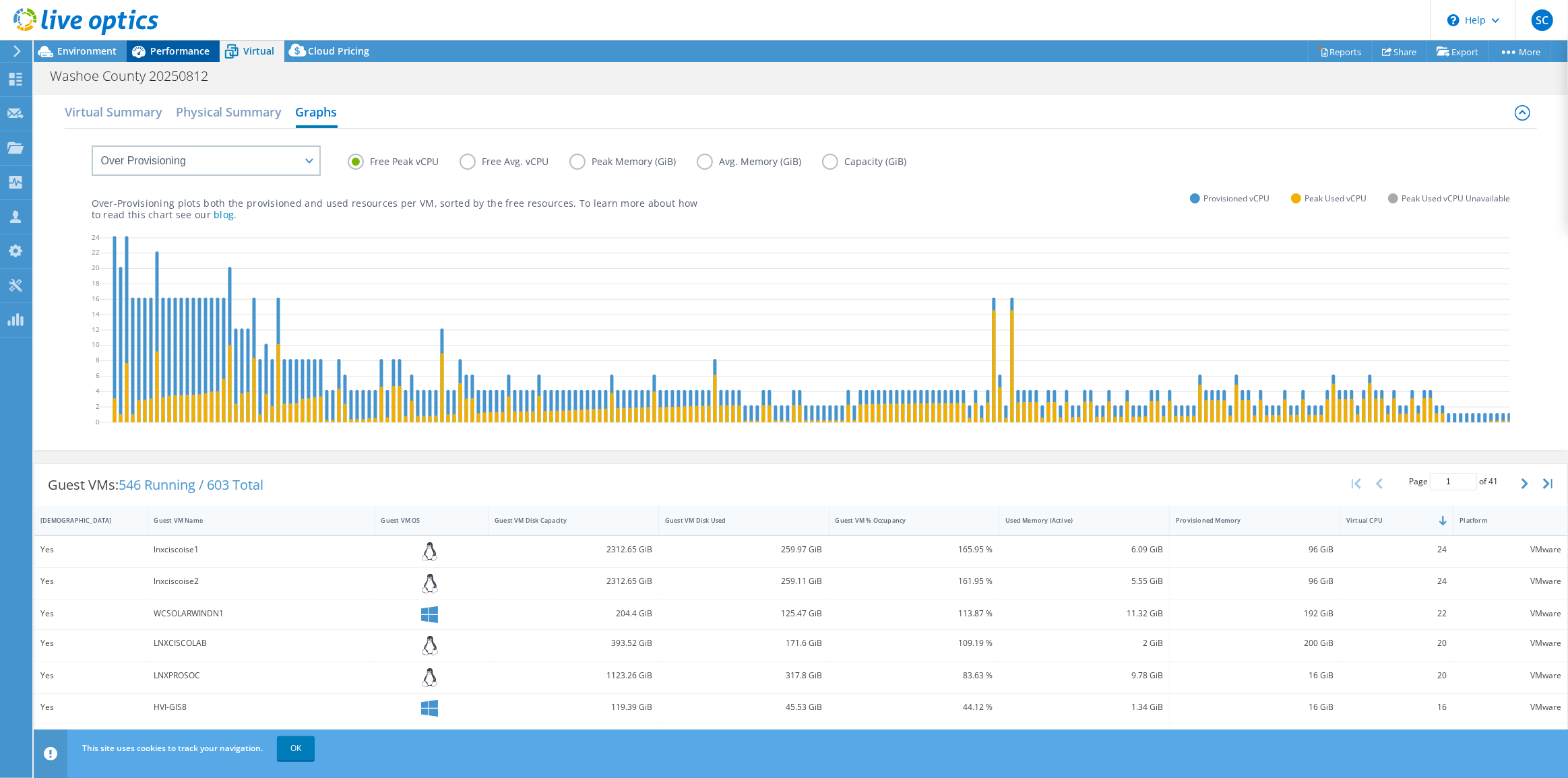
drag, startPoint x: 97, startPoint y: 47, endPoint x: 132, endPoint y: 50, distance: 35.1
click at [97, 47] on span "Environment" at bounding box center [87, 51] width 59 height 13
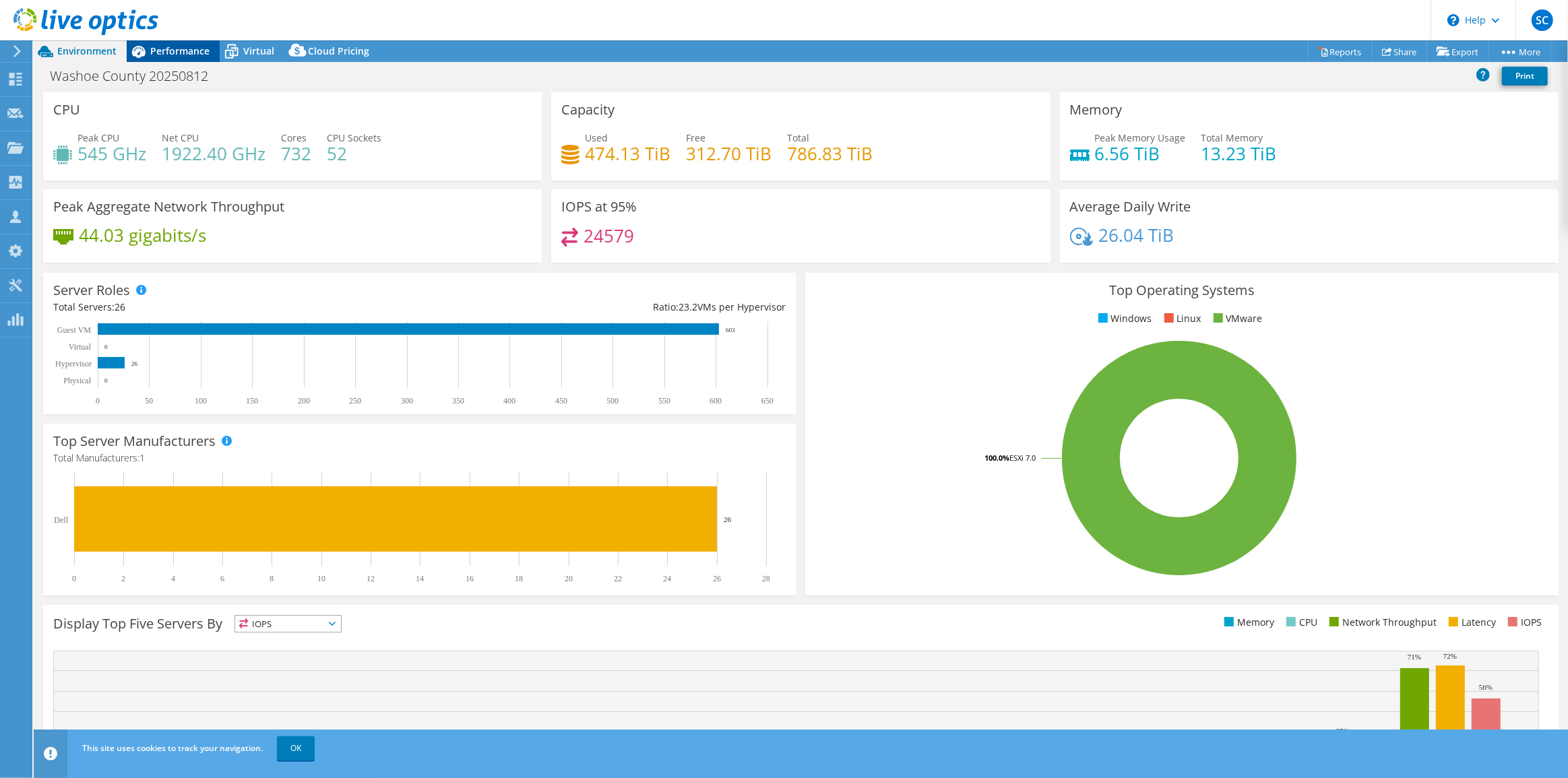
click at [161, 53] on span "Performance" at bounding box center [179, 51] width 59 height 13
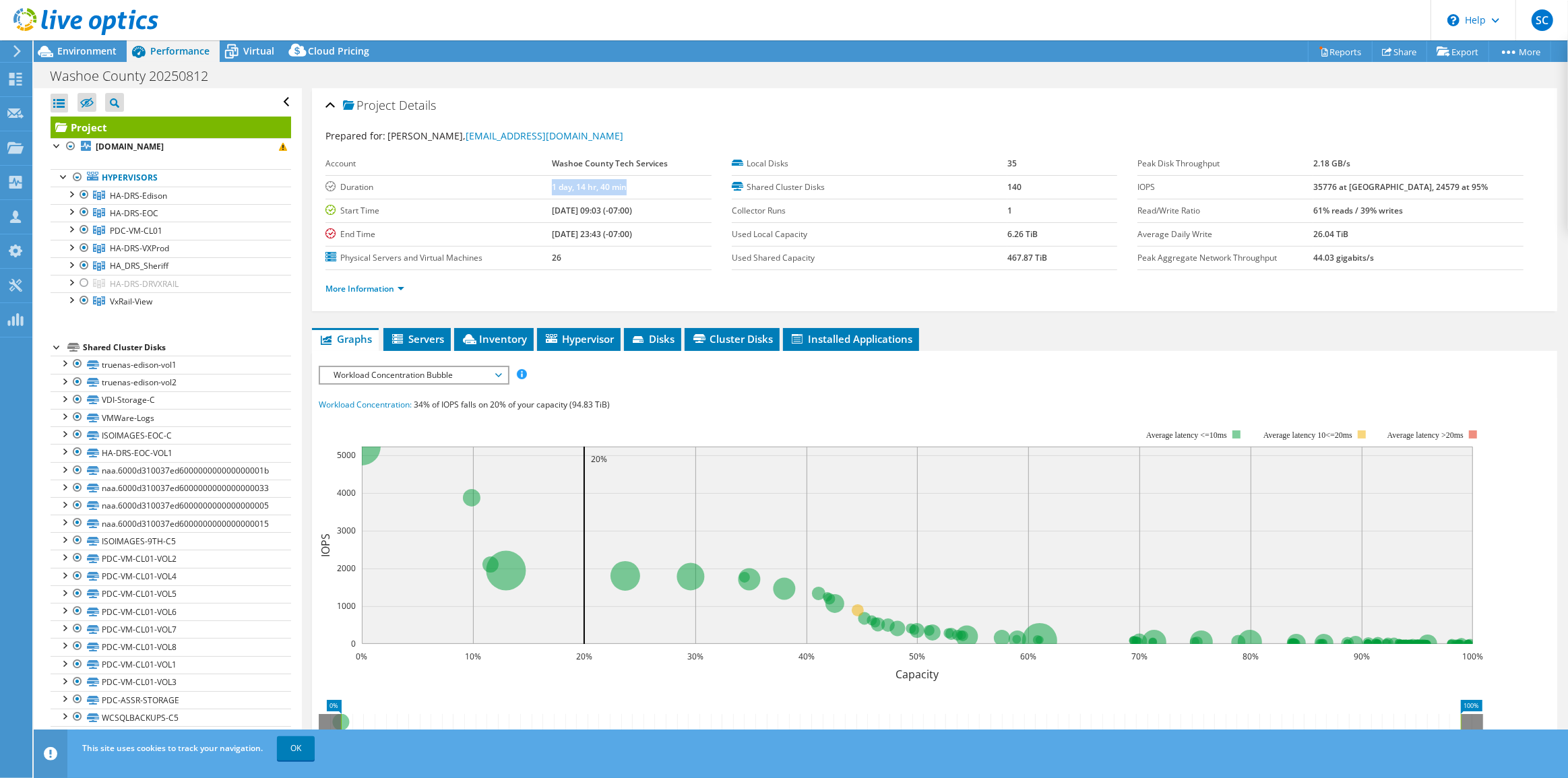
drag, startPoint x: 547, startPoint y: 185, endPoint x: 629, endPoint y: 190, distance: 82.2
click at [629, 190] on tr "Duration 1 day, 14 hr, 40 min" at bounding box center [518, 187] width 385 height 24
click at [251, 58] on div "Virtual" at bounding box center [252, 51] width 65 height 22
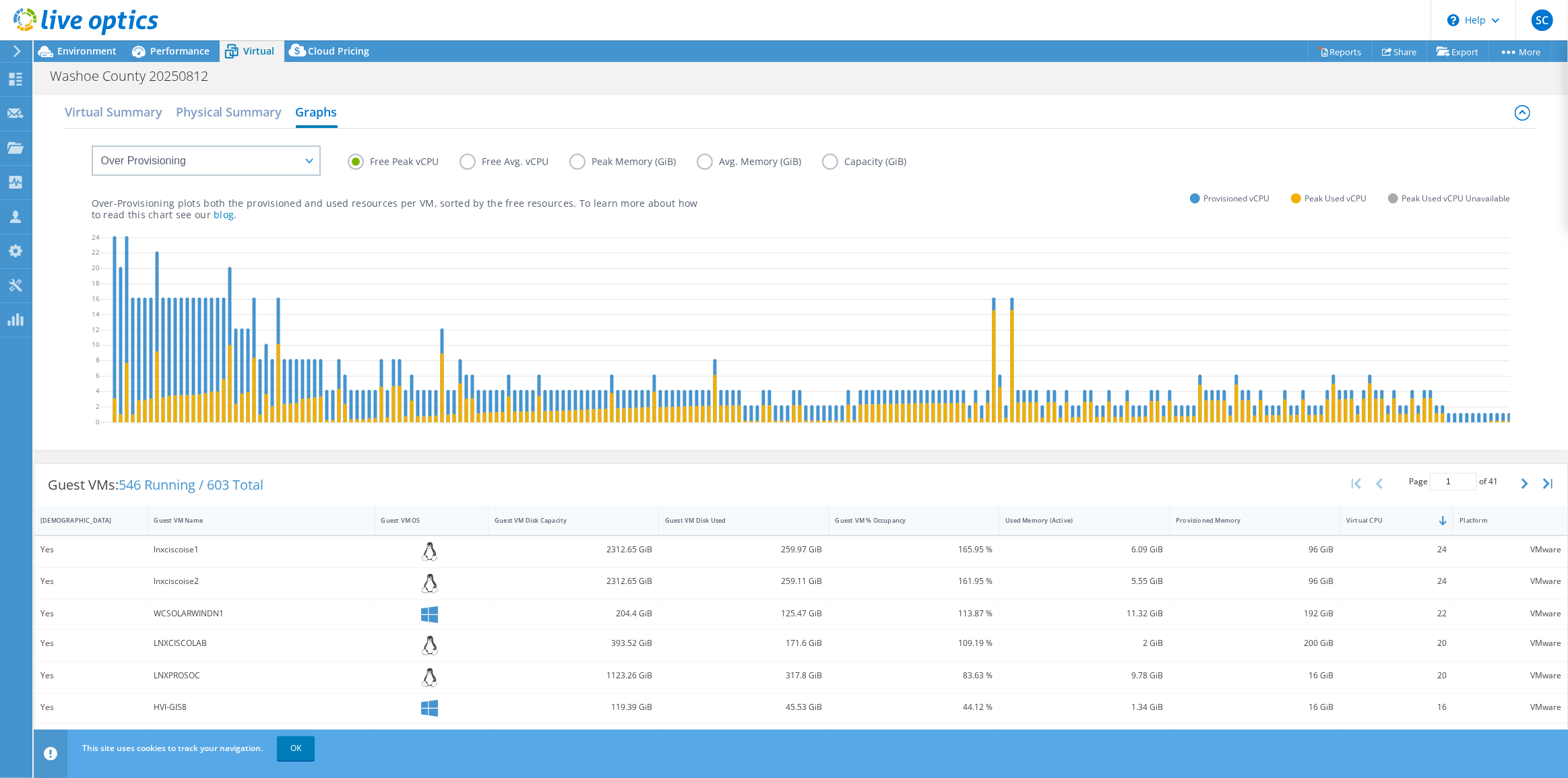
click at [467, 161] on label "Free Avg. vCPU" at bounding box center [514, 161] width 110 height 16
click at [0, 0] on input "Free Avg. vCPU" at bounding box center [0, 0] width 0 height 0
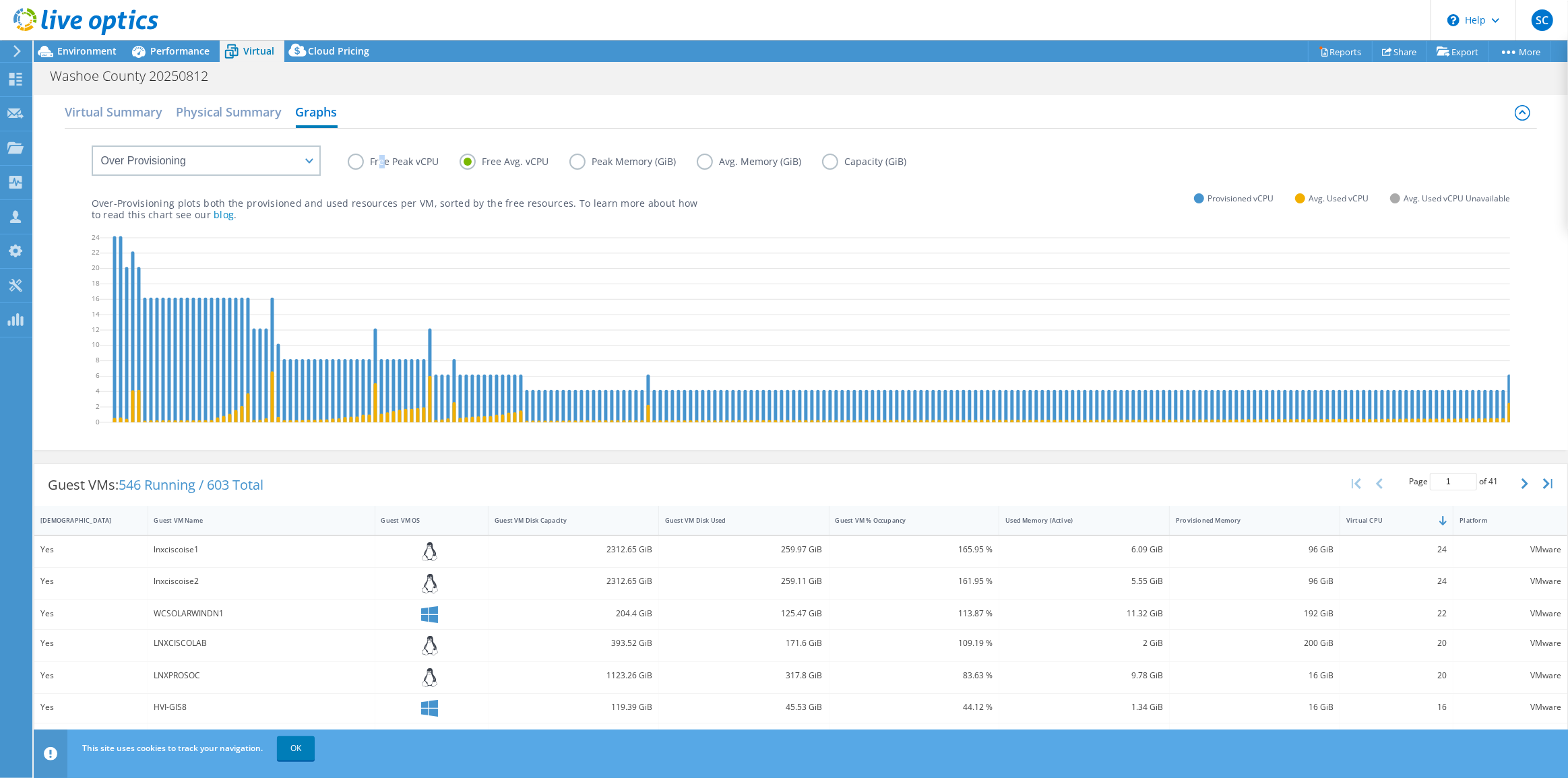
click at [382, 162] on label "Free Peak vCPU" at bounding box center [403, 161] width 111 height 16
click at [358, 163] on label "Free Peak vCPU" at bounding box center [403, 161] width 111 height 16
click at [0, 0] on input "Free Peak vCPU" at bounding box center [0, 0] width 0 height 0
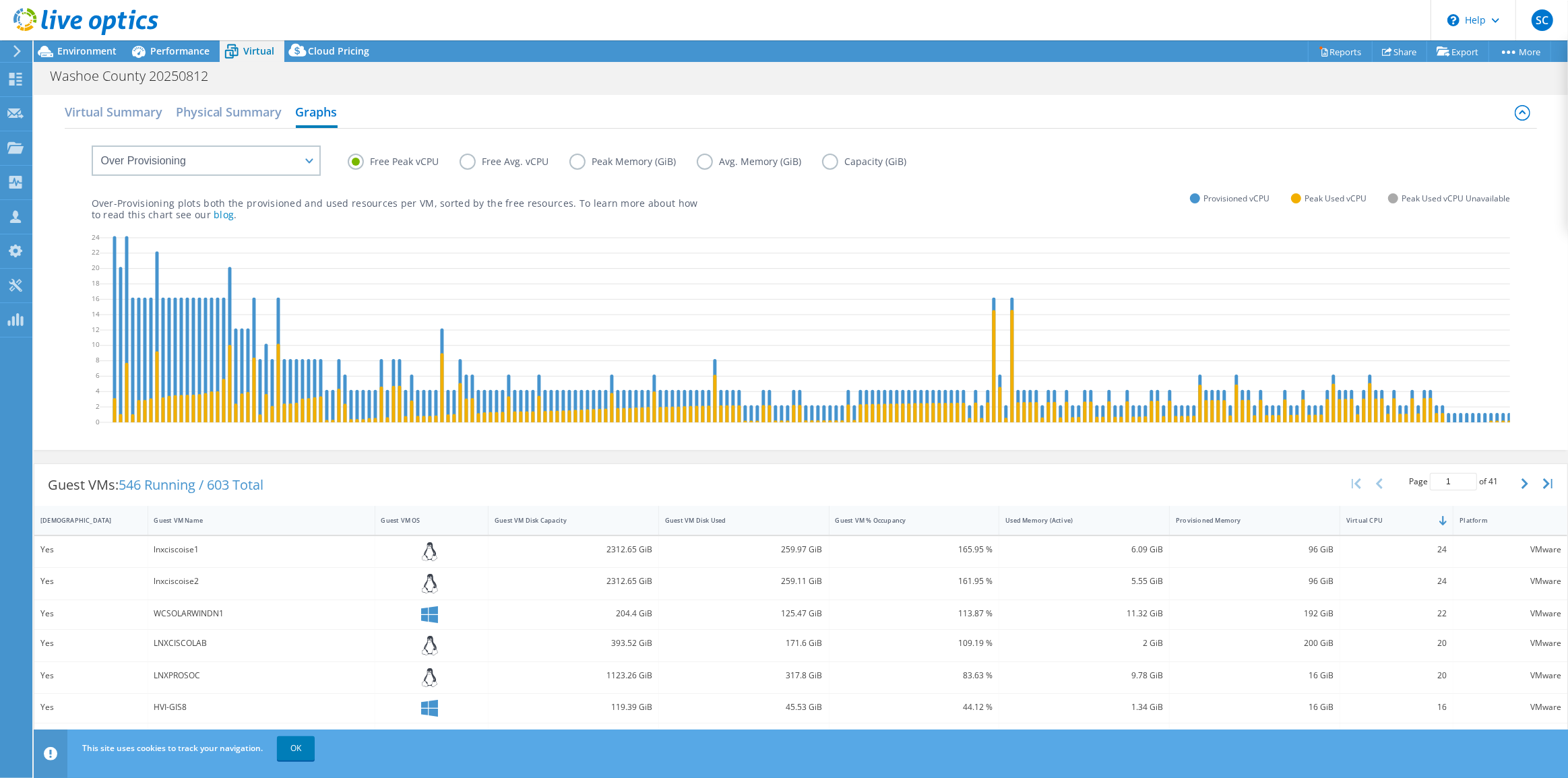
click at [470, 161] on label "Free Avg. vCPU" at bounding box center [514, 161] width 110 height 16
click at [0, 0] on input "Free Avg. vCPU" at bounding box center [0, 0] width 0 height 0
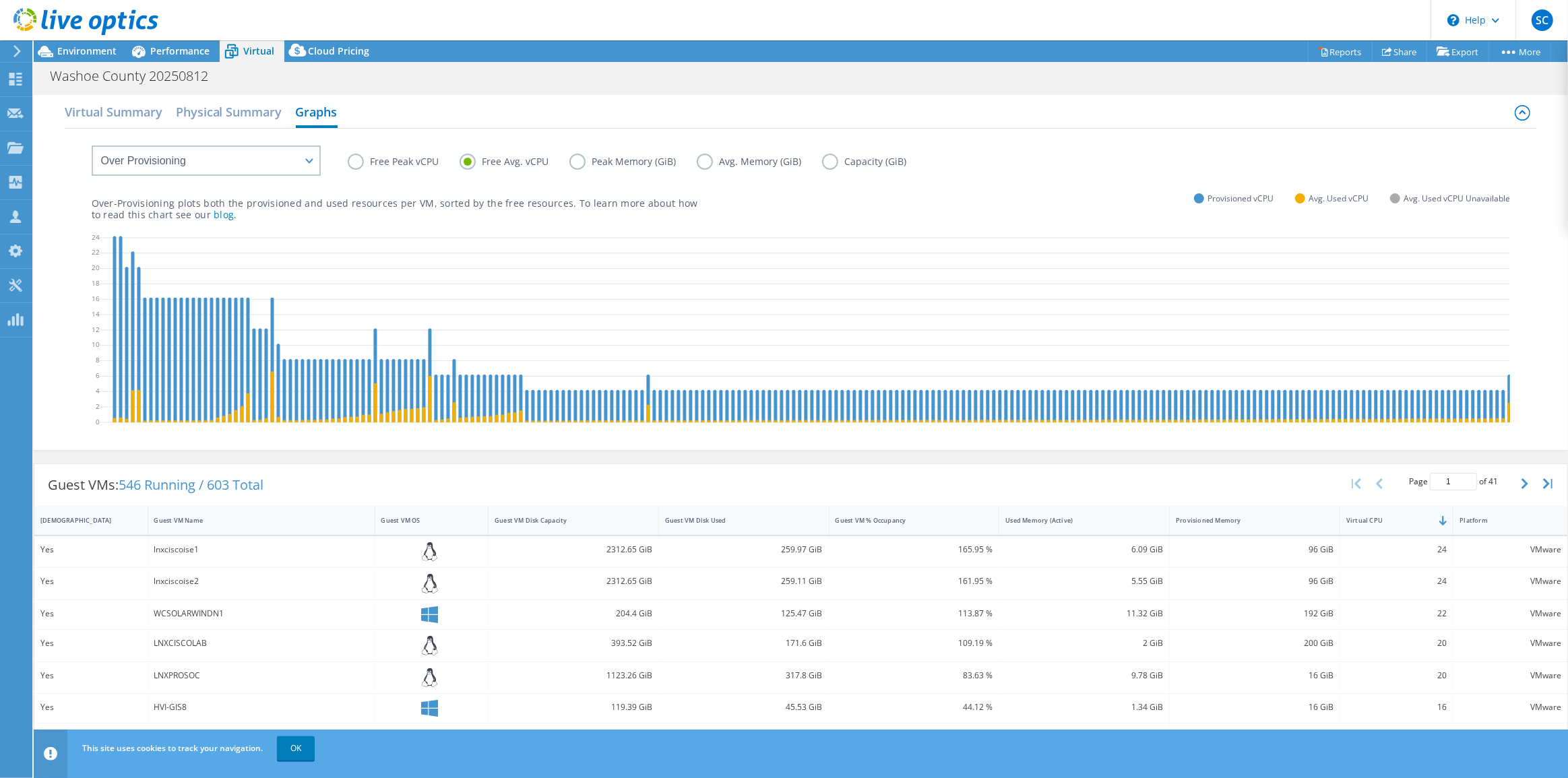
click at [359, 163] on label "Free Peak vCPU" at bounding box center [403, 161] width 111 height 16
click at [0, 0] on input "Free Peak vCPU" at bounding box center [0, 0] width 0 height 0
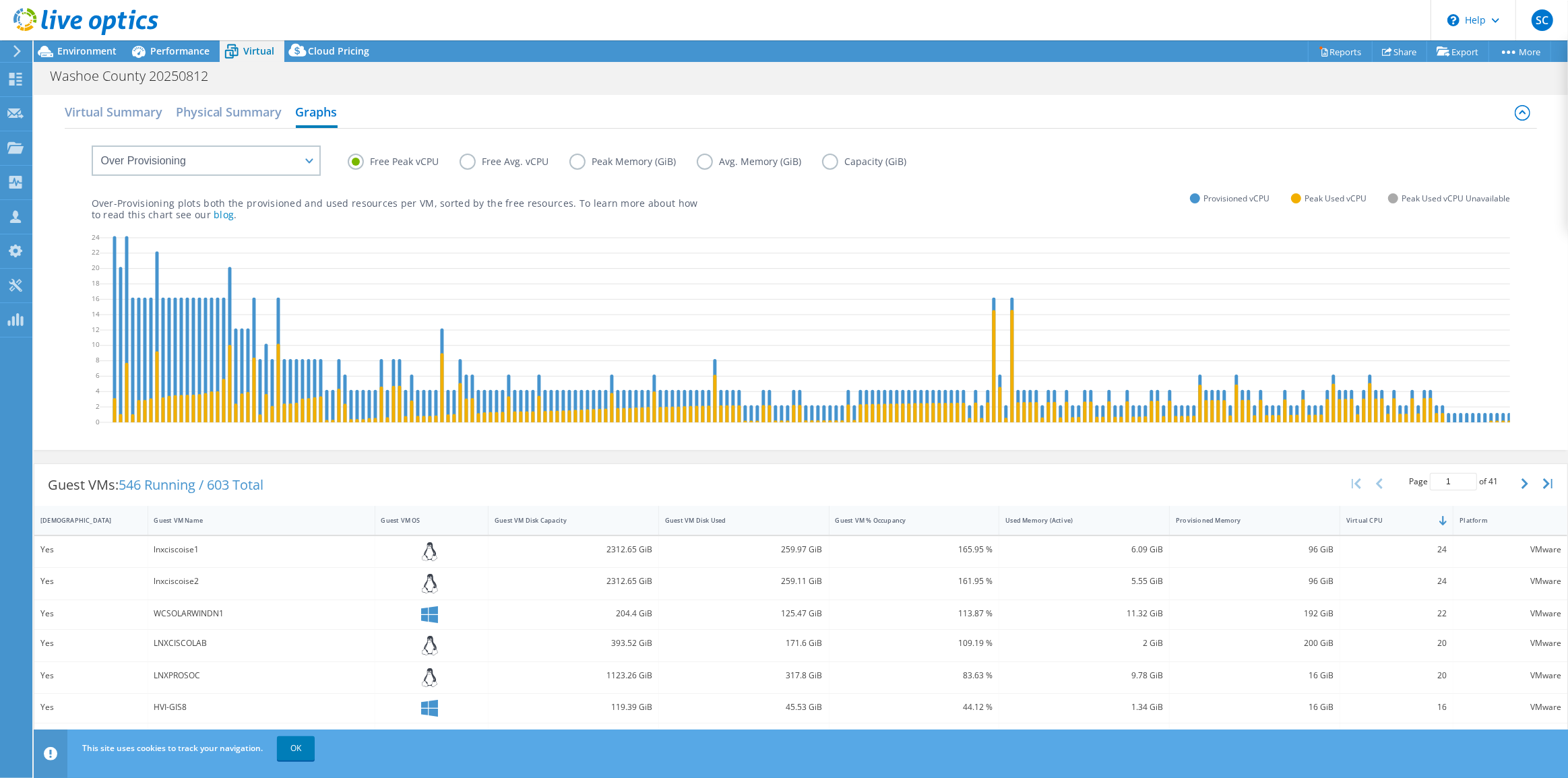
click at [826, 164] on label "Capacity (GiB)" at bounding box center [874, 161] width 105 height 16
click at [0, 0] on input "Capacity (GiB)" at bounding box center [0, 0] width 0 height 0
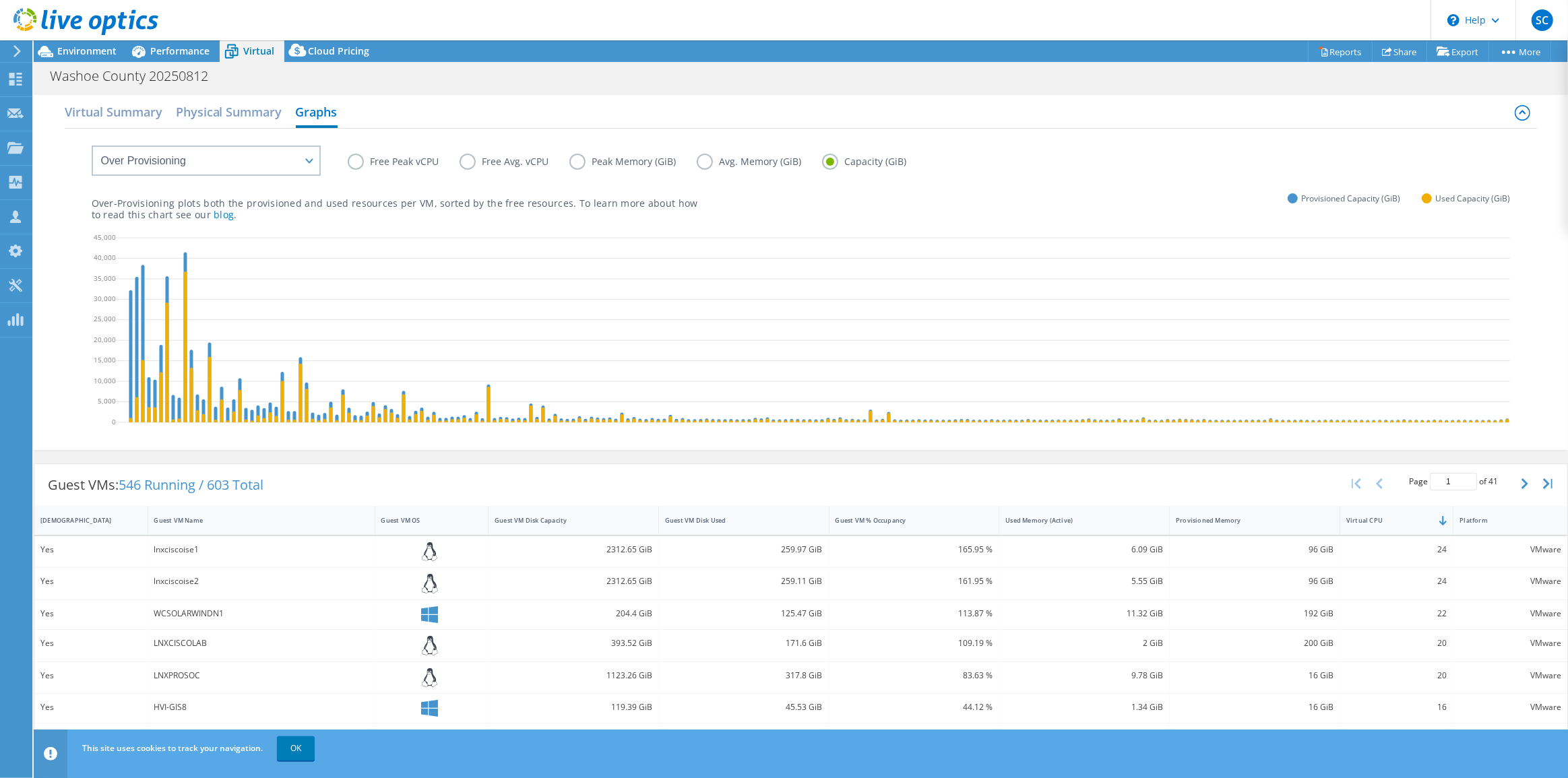
click at [406, 161] on label "Free Peak vCPU" at bounding box center [403, 161] width 111 height 16
click at [0, 0] on input "Free Peak vCPU" at bounding box center [0, 0] width 0 height 0
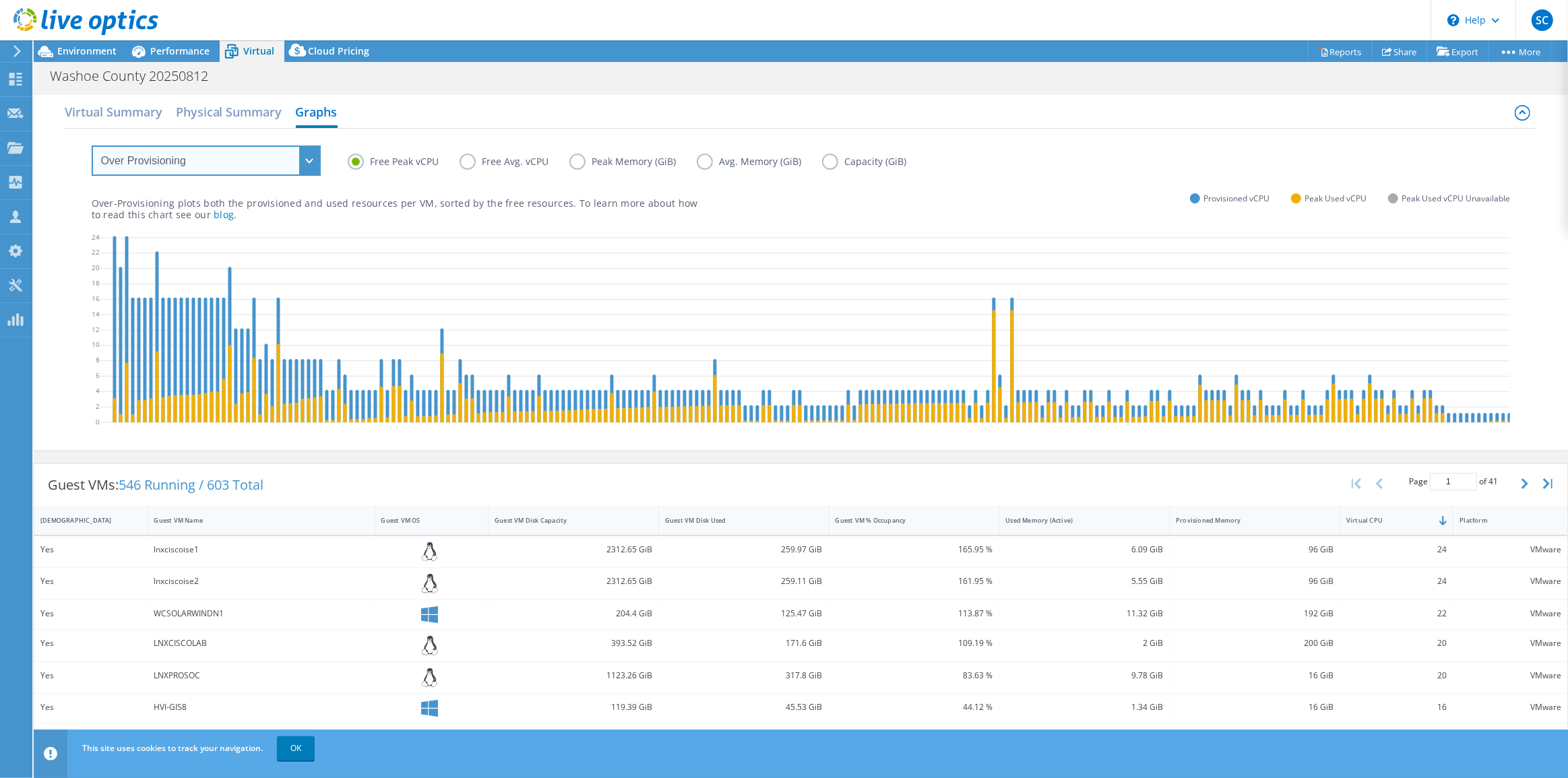
click at [315, 158] on select "VM Resource Distribution Provisioning Contrast Over Provisioning" at bounding box center [206, 161] width 229 height 30
click at [92, 145] on select "VM Resource Distribution Provisioning Contrast Over Provisioning" at bounding box center [206, 161] width 229 height 30
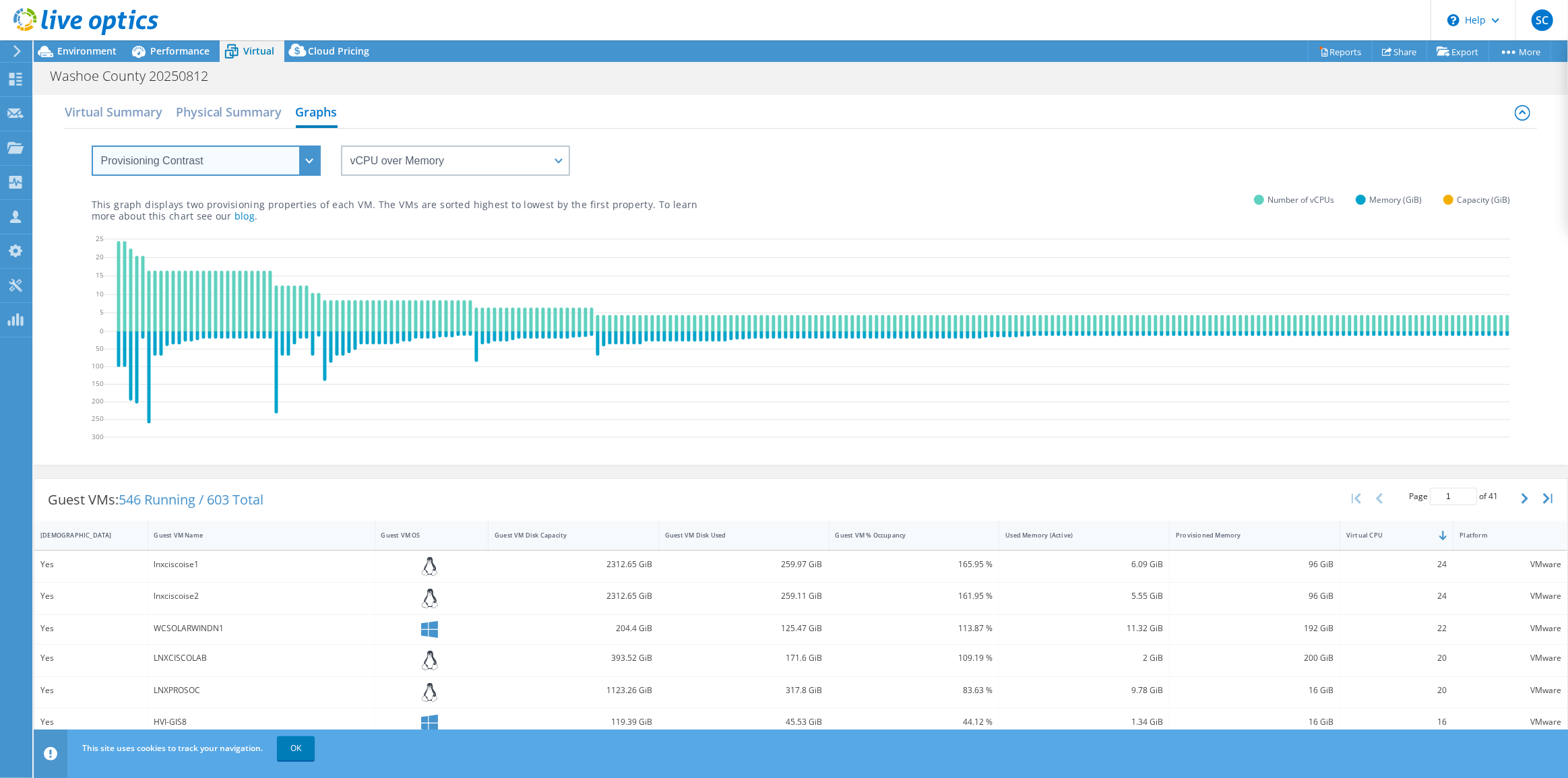
drag, startPoint x: 310, startPoint y: 156, endPoint x: 284, endPoint y: 164, distance: 27.2
click at [310, 156] on select "VM Resource Distribution Provisioning Contrast Over Provisioning" at bounding box center [206, 161] width 229 height 30
select select "Over Provisioning"
click at [92, 145] on select "VM Resource Distribution Provisioning Contrast Over Provisioning" at bounding box center [206, 161] width 229 height 30
